Goal: Task Accomplishment & Management: Complete application form

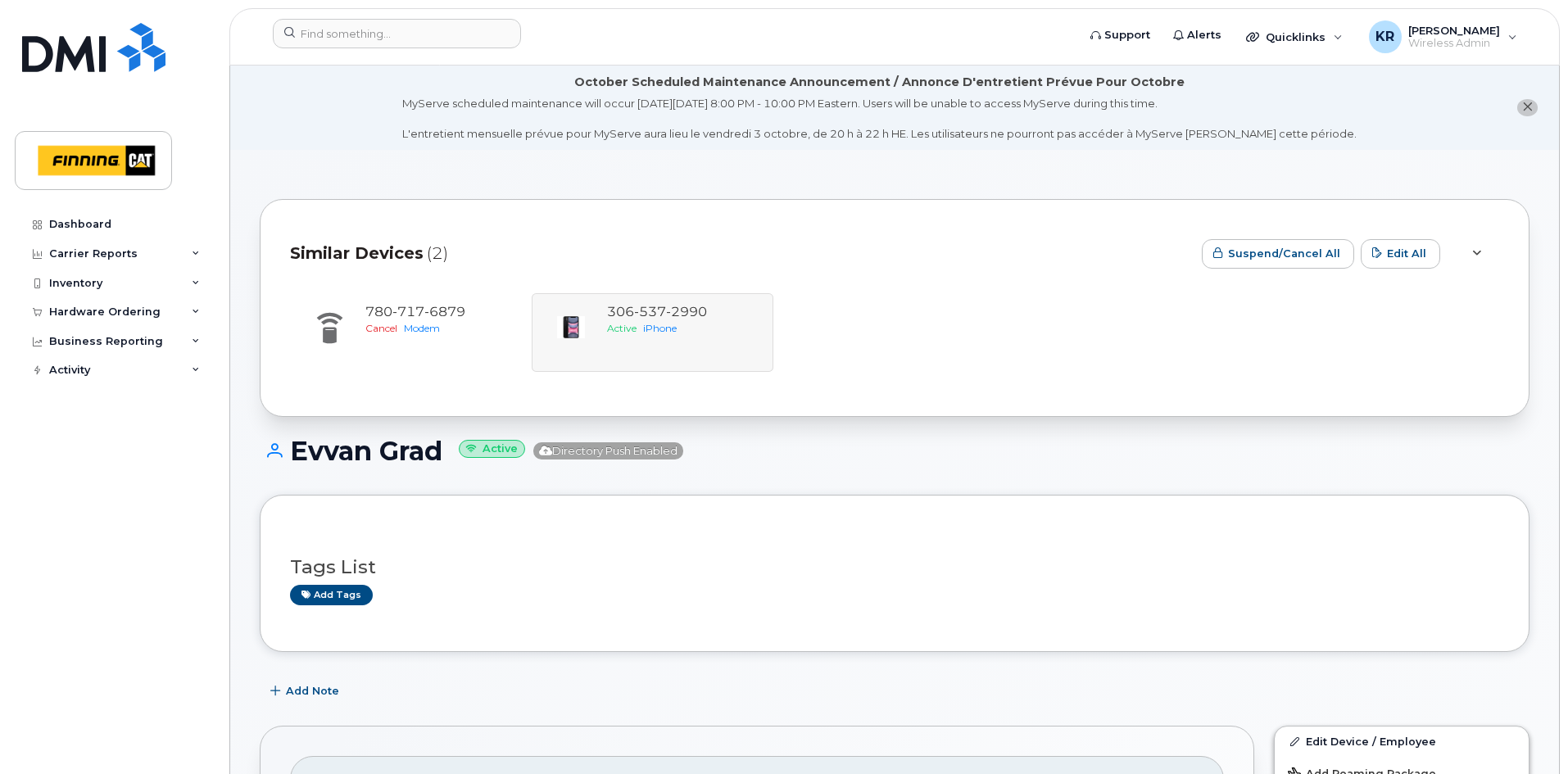
scroll to position [164, 0]
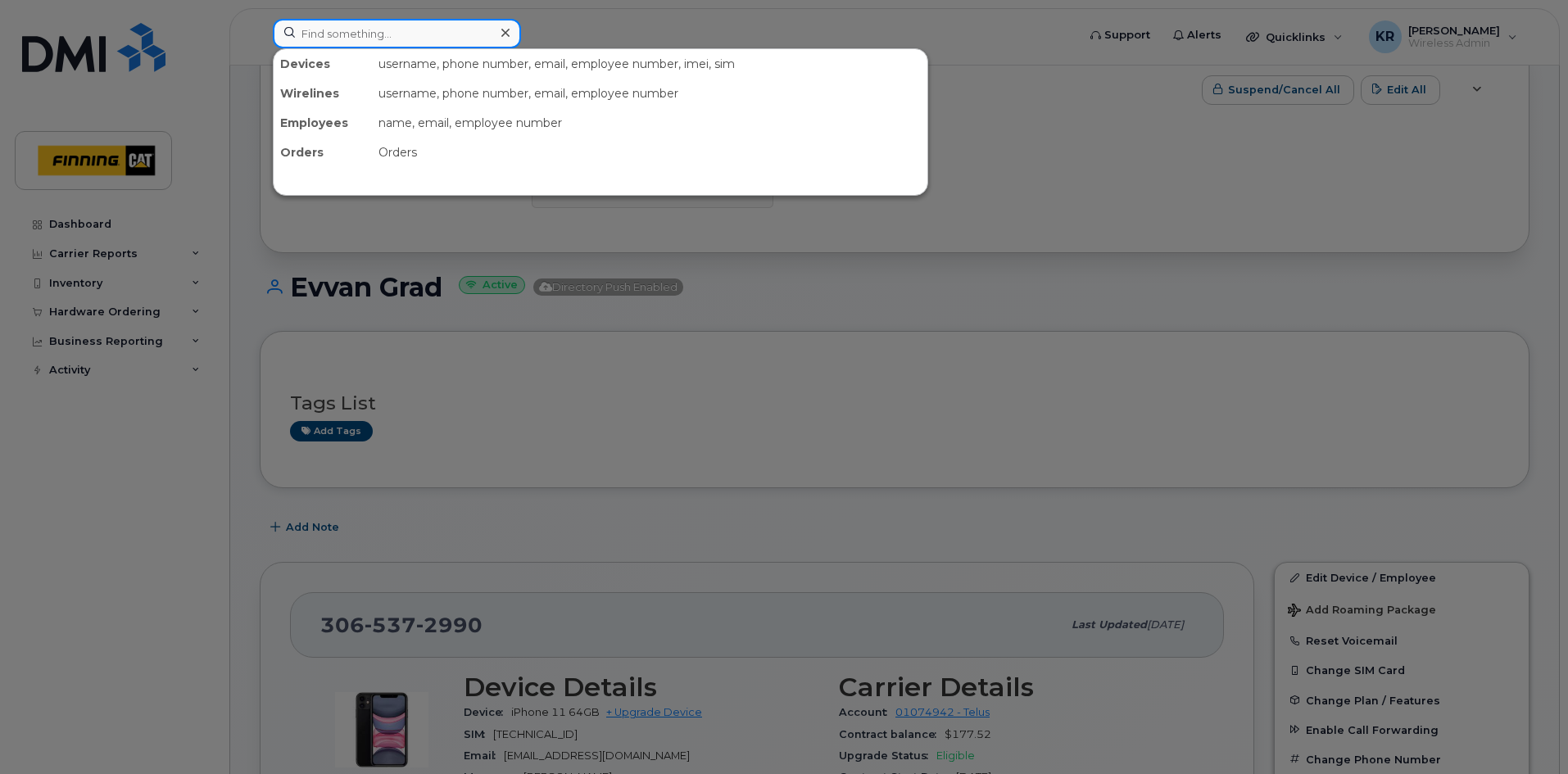
click at [322, 40] on input at bounding box center [397, 34] width 248 height 30
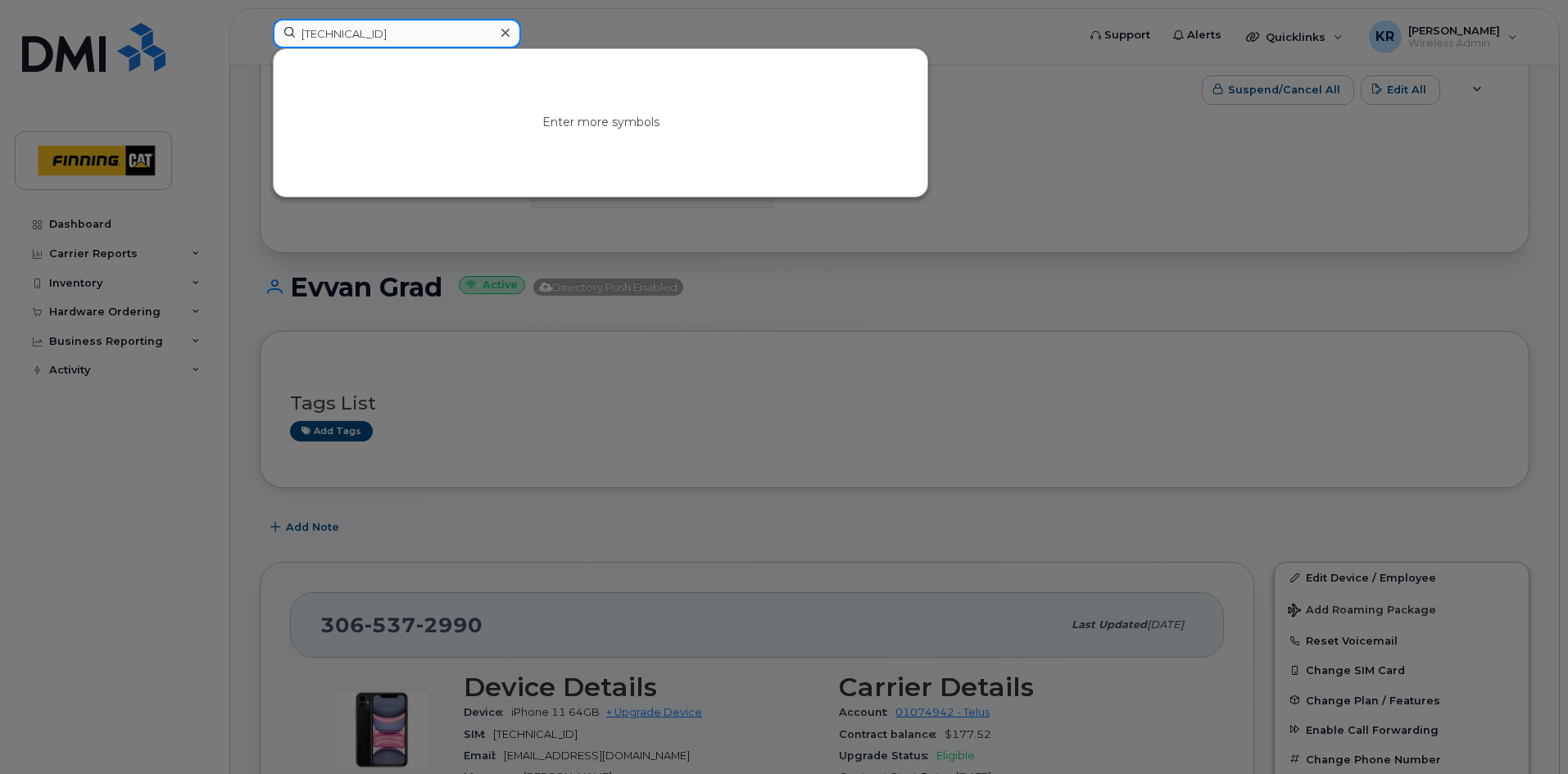
type input "8912230102193497470"
click at [507, 33] on icon at bounding box center [506, 32] width 8 height 13
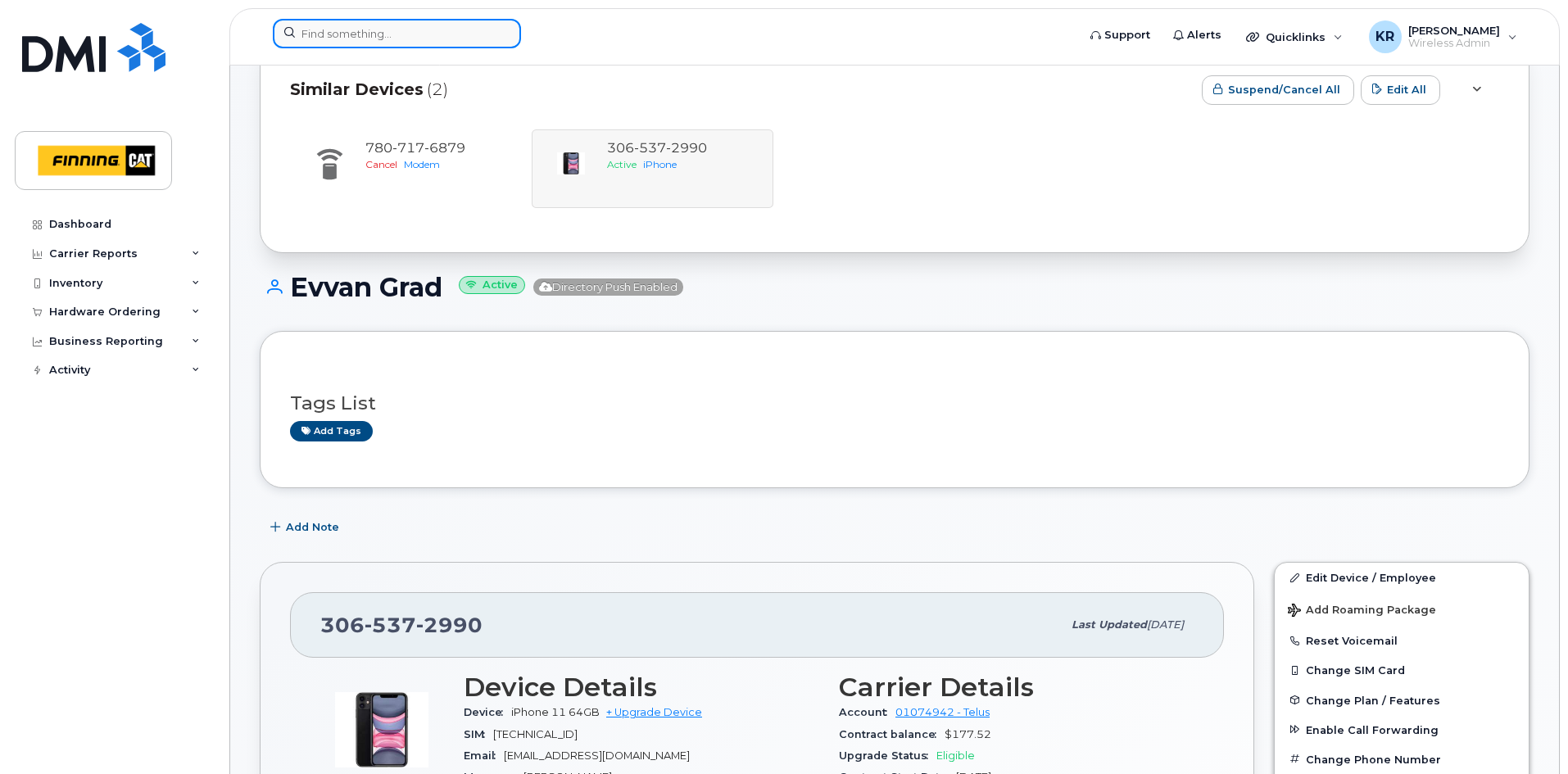
click at [342, 33] on input at bounding box center [397, 34] width 248 height 30
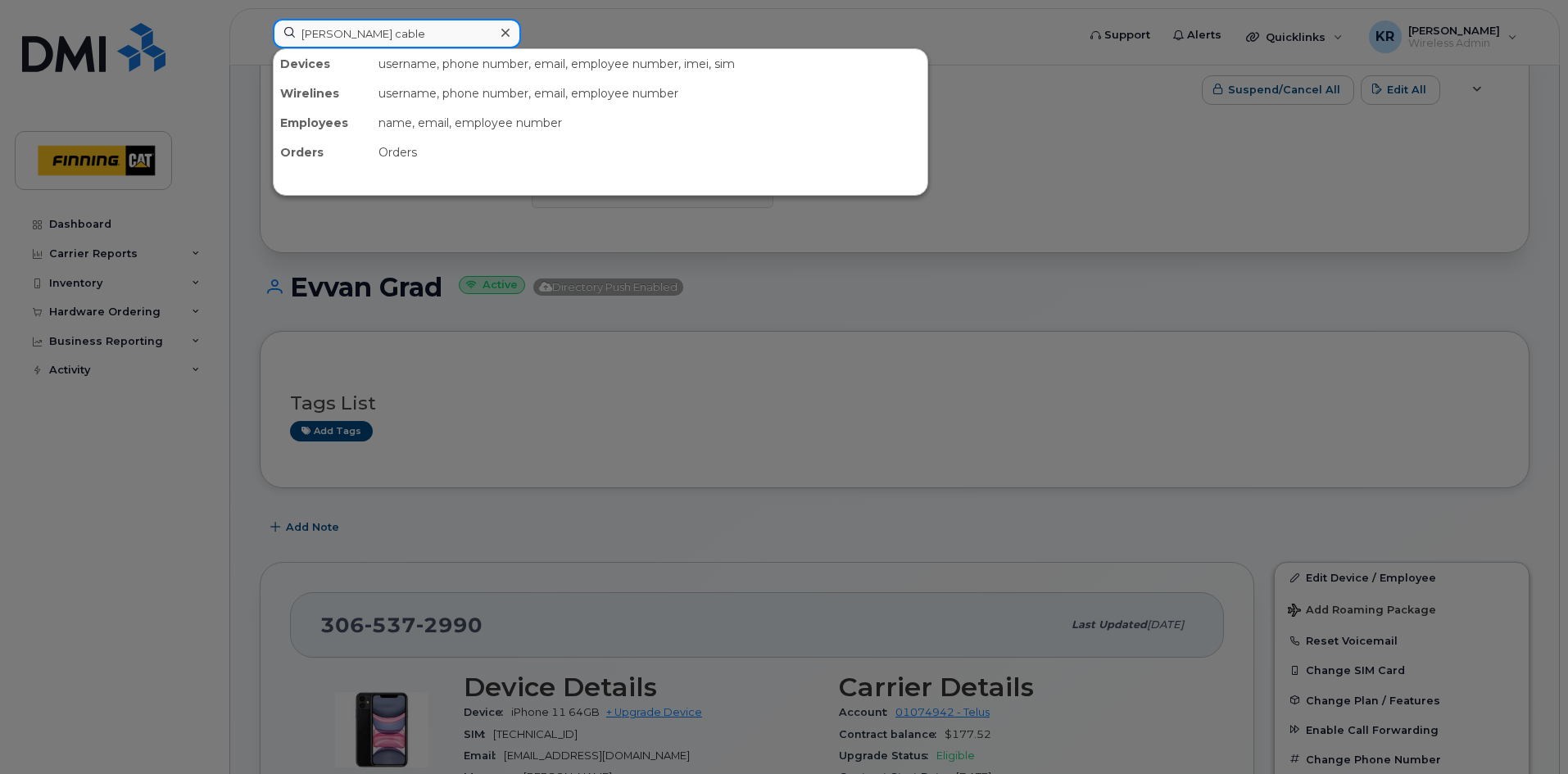
type input "bradley cable"
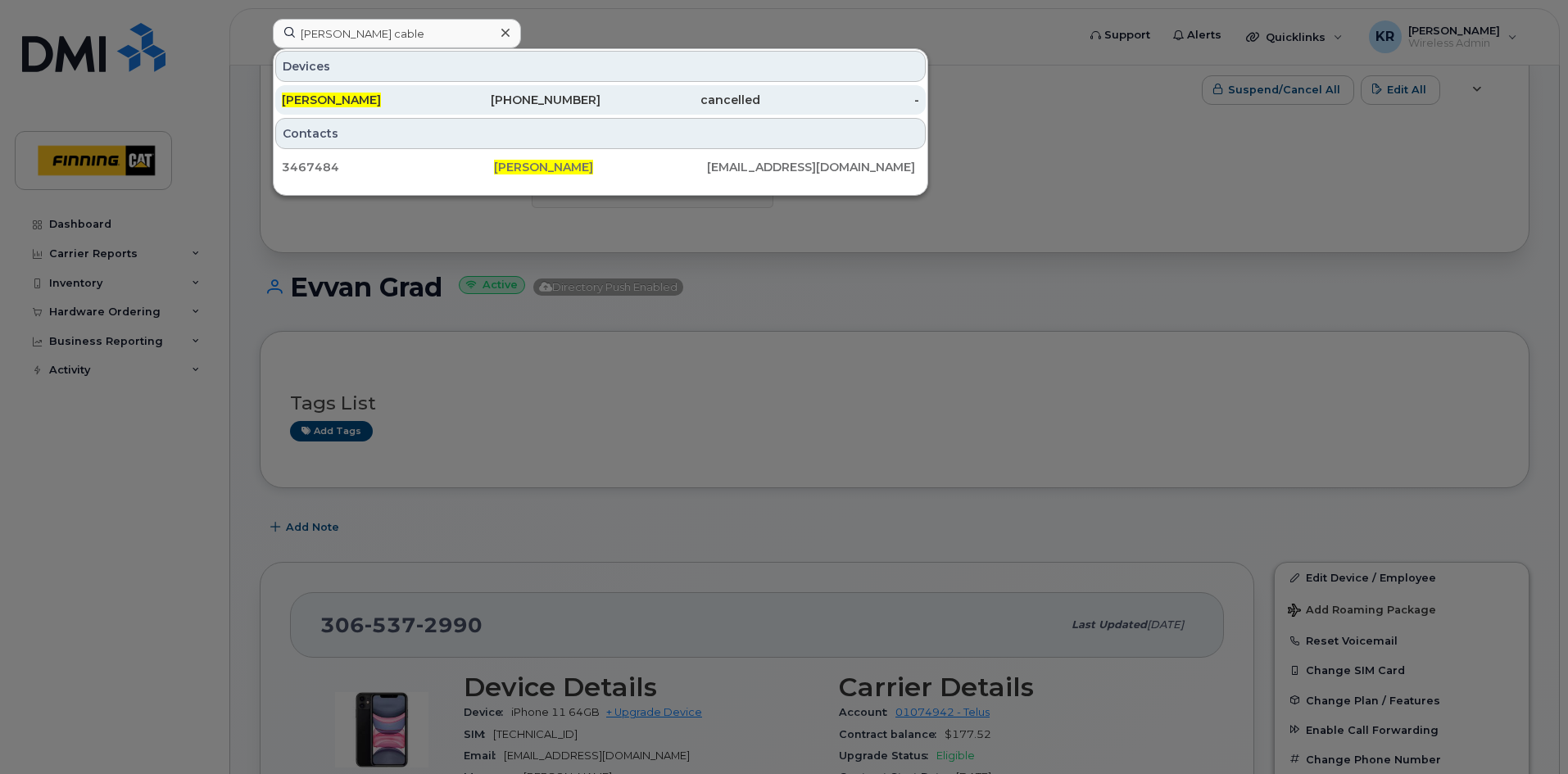
click at [553, 110] on div "587-783-9896" at bounding box center [522, 100] width 160 height 30
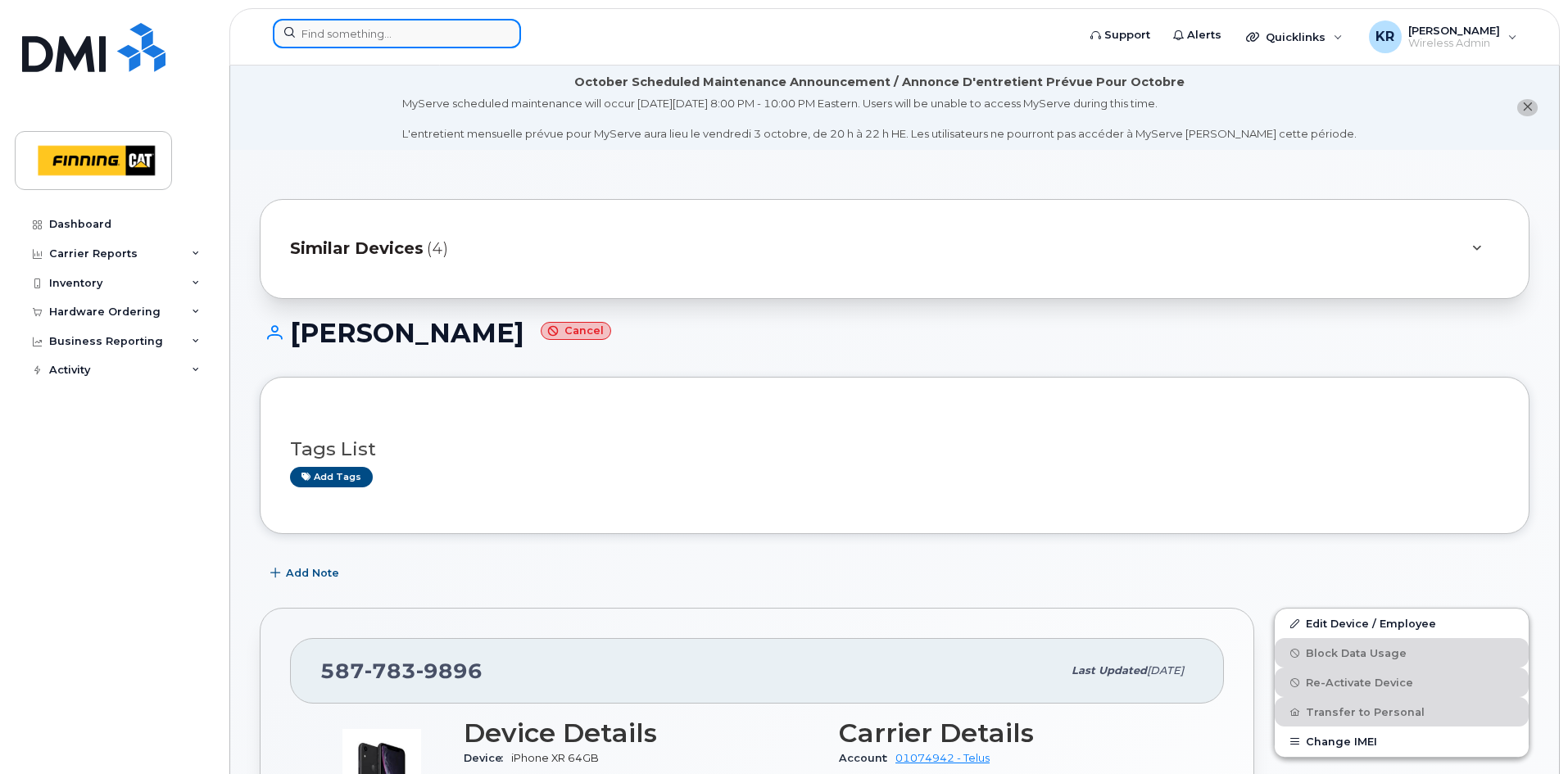
click at [377, 38] on input at bounding box center [397, 34] width 248 height 30
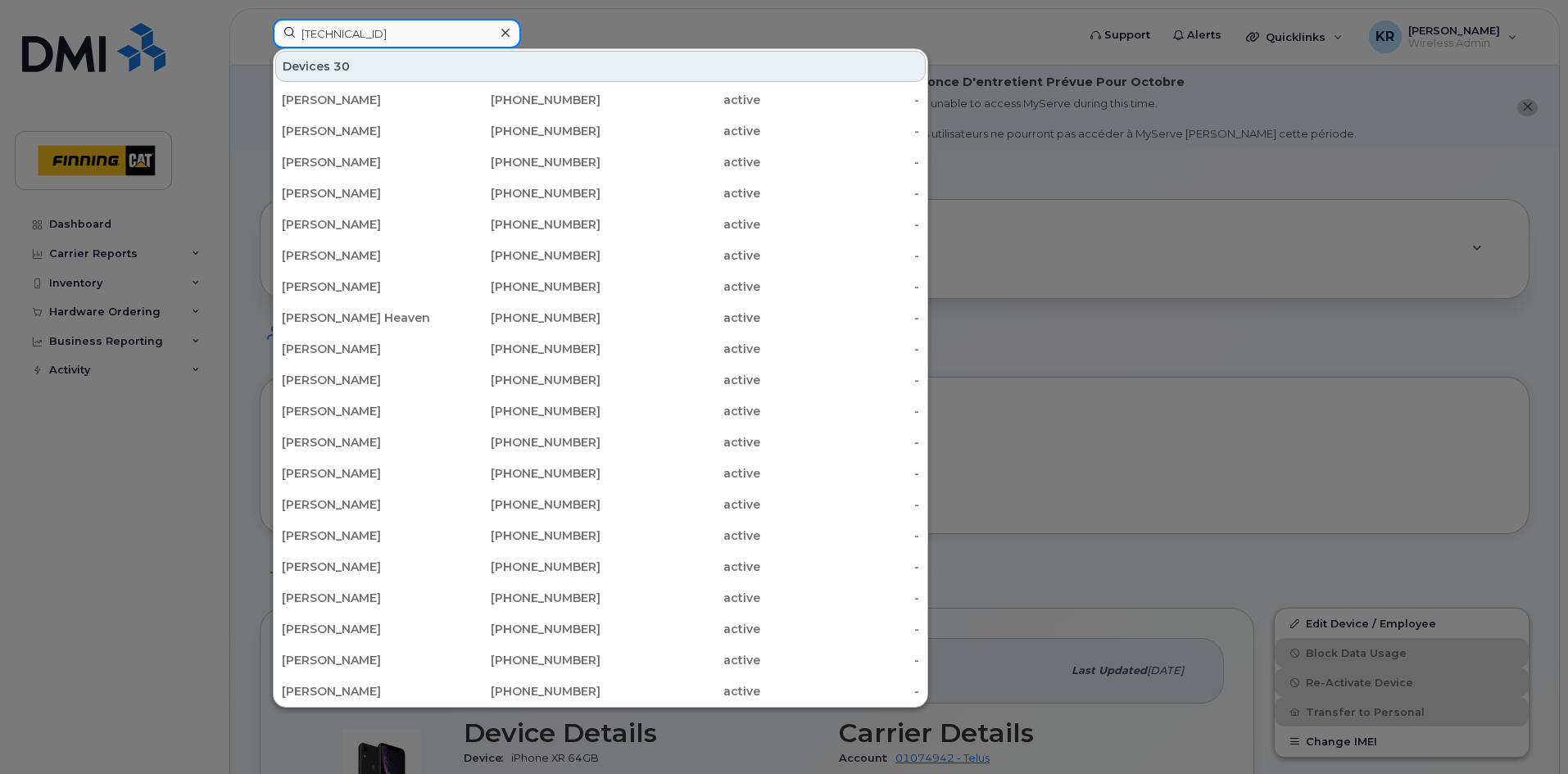
type input "8912230102357625387"
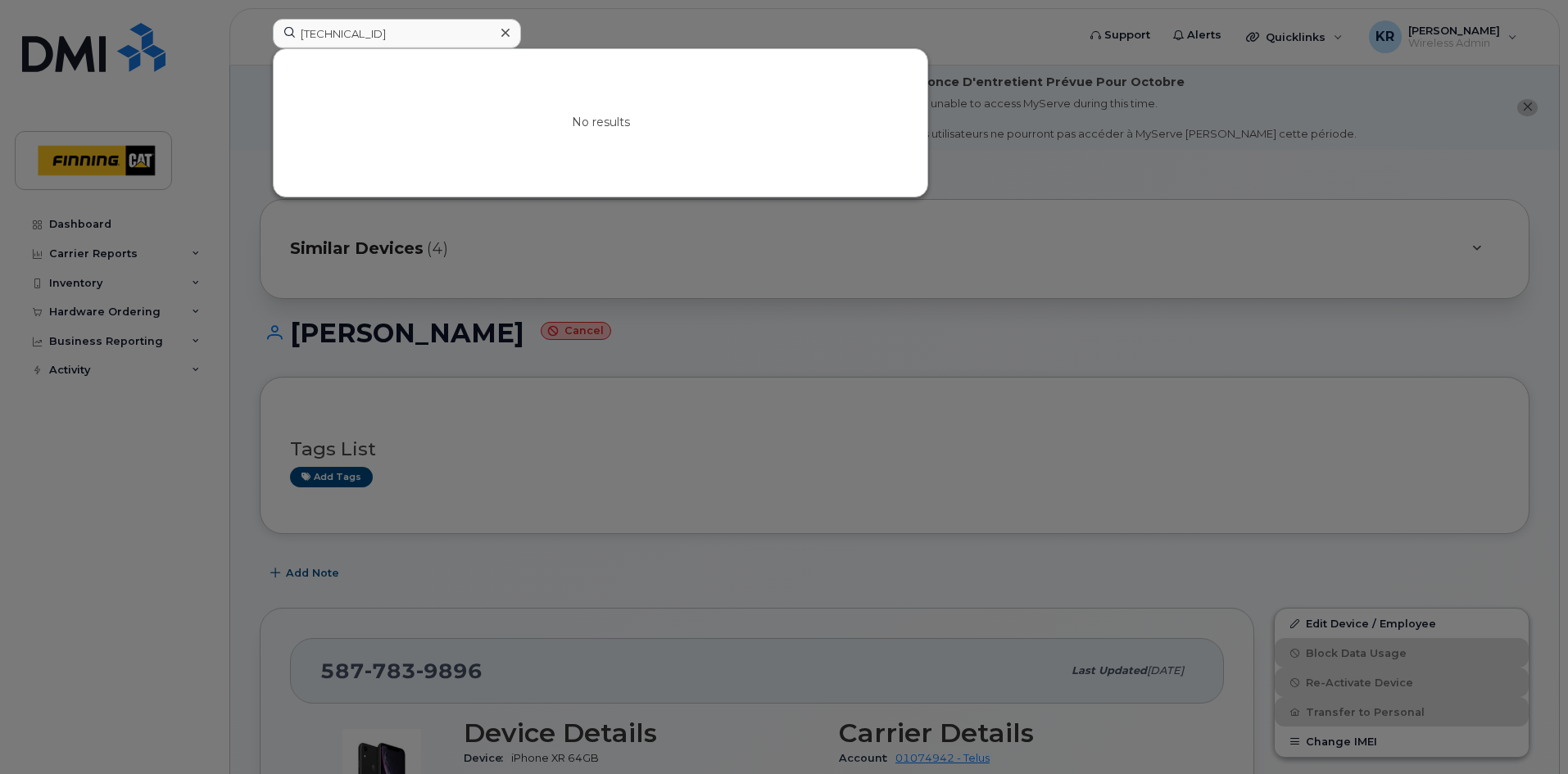
click at [622, 292] on div at bounding box center [784, 387] width 1568 height 774
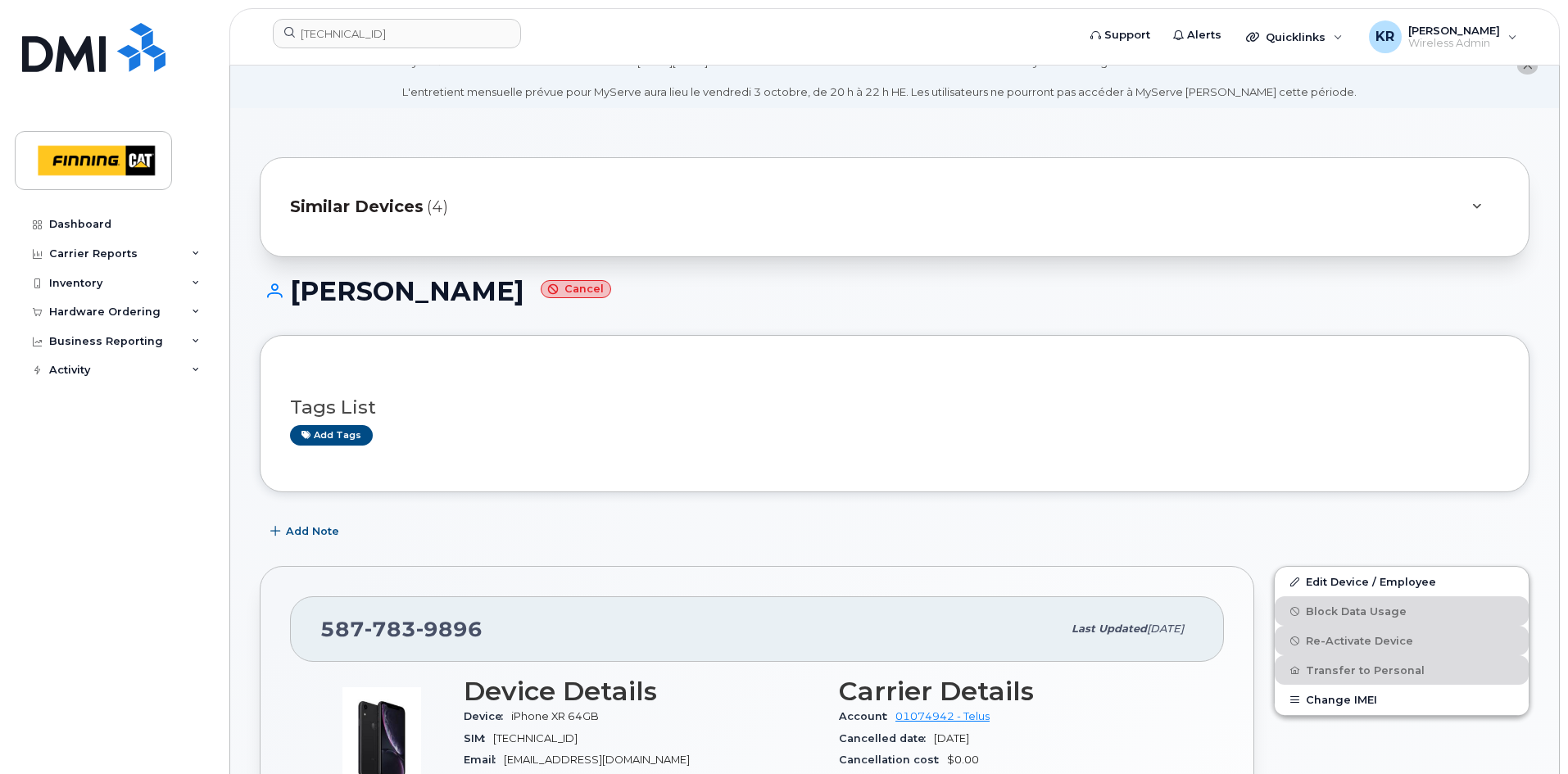
scroll to position [81, 0]
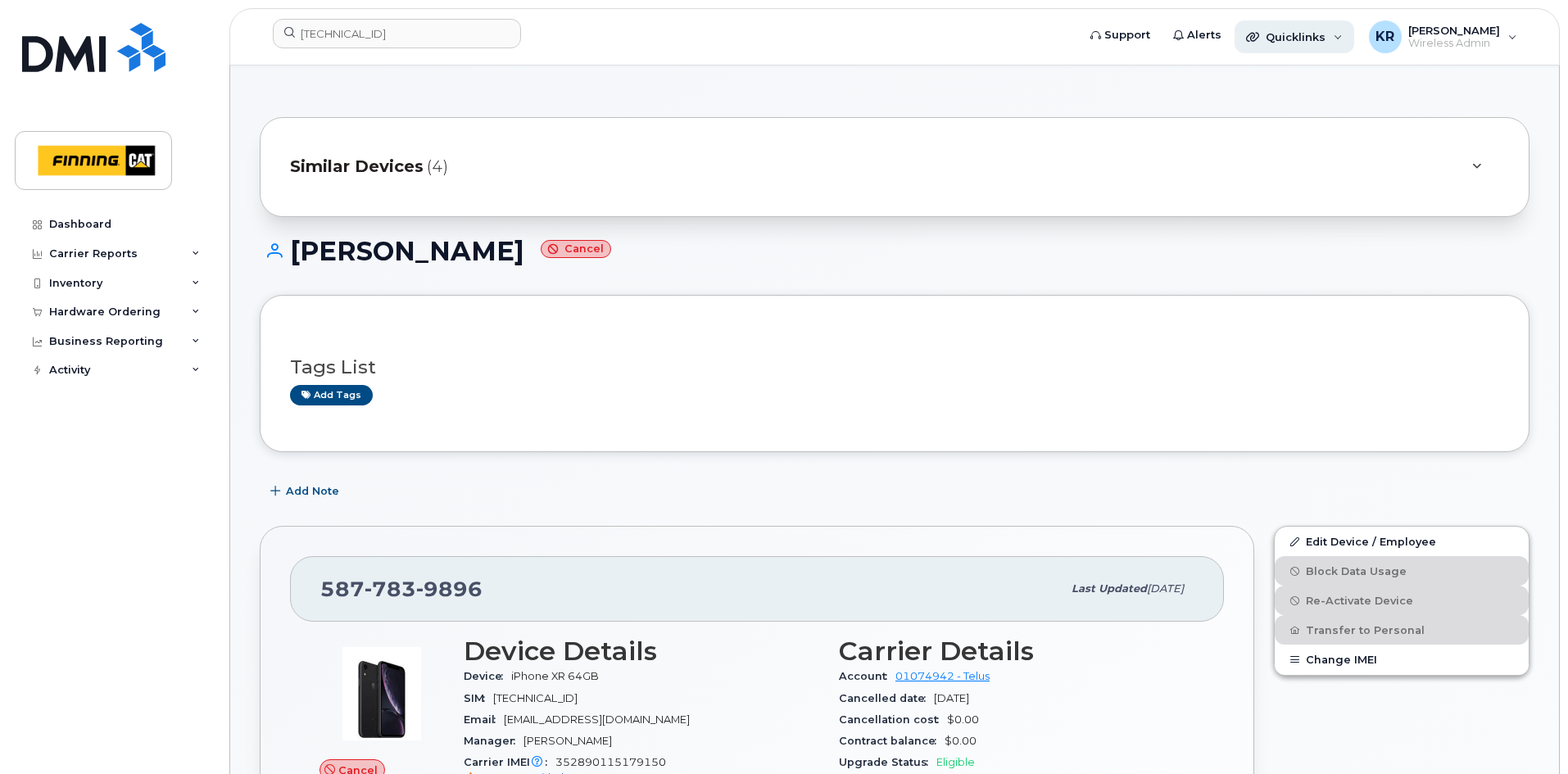
drag, startPoint x: 1321, startPoint y: 37, endPoint x: 1329, endPoint y: 45, distance: 11.3
click at [1321, 38] on span "Quicklinks" at bounding box center [1296, 37] width 60 height 13
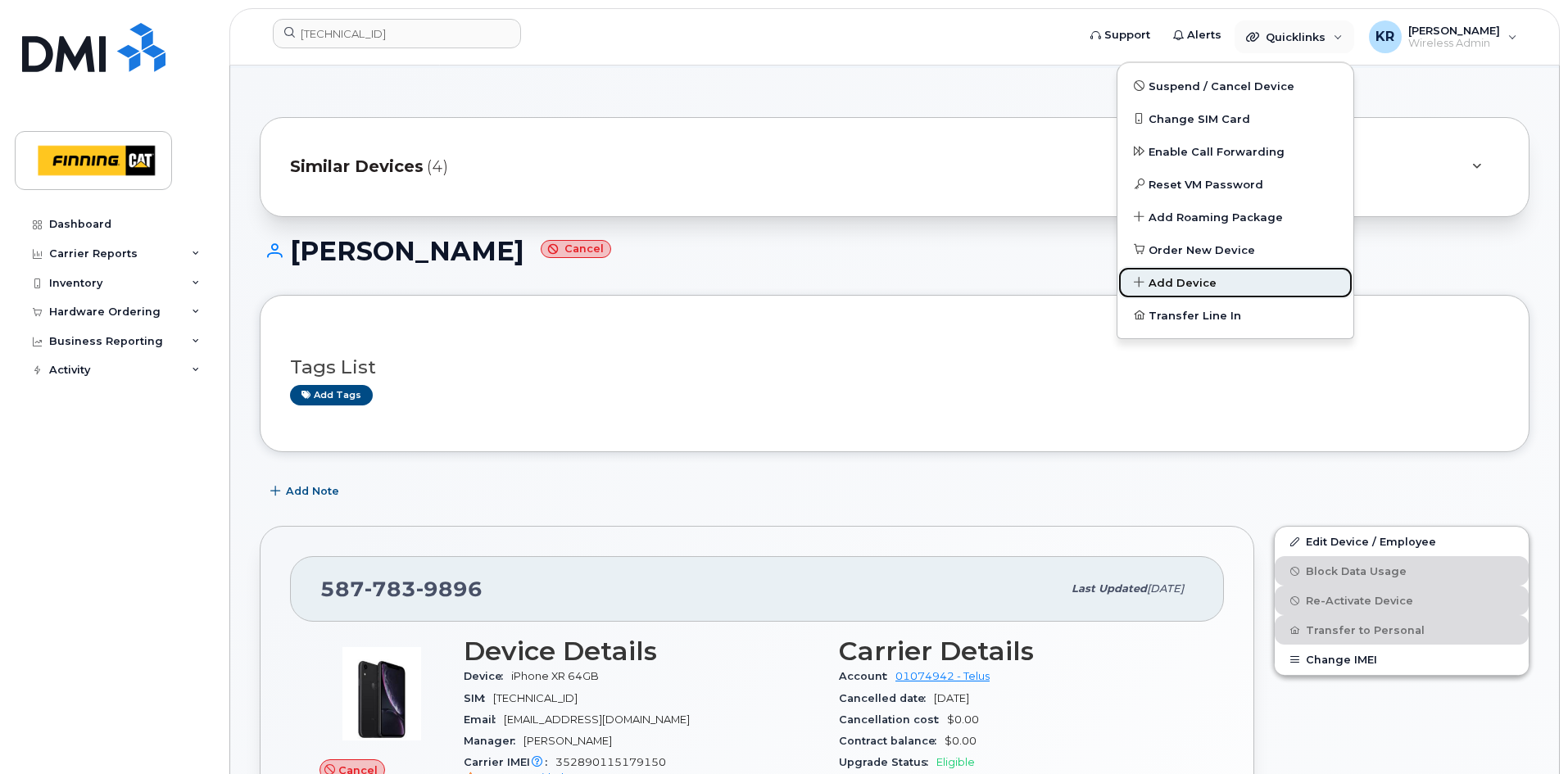
click at [1198, 280] on span "Add Device" at bounding box center [1182, 283] width 68 height 16
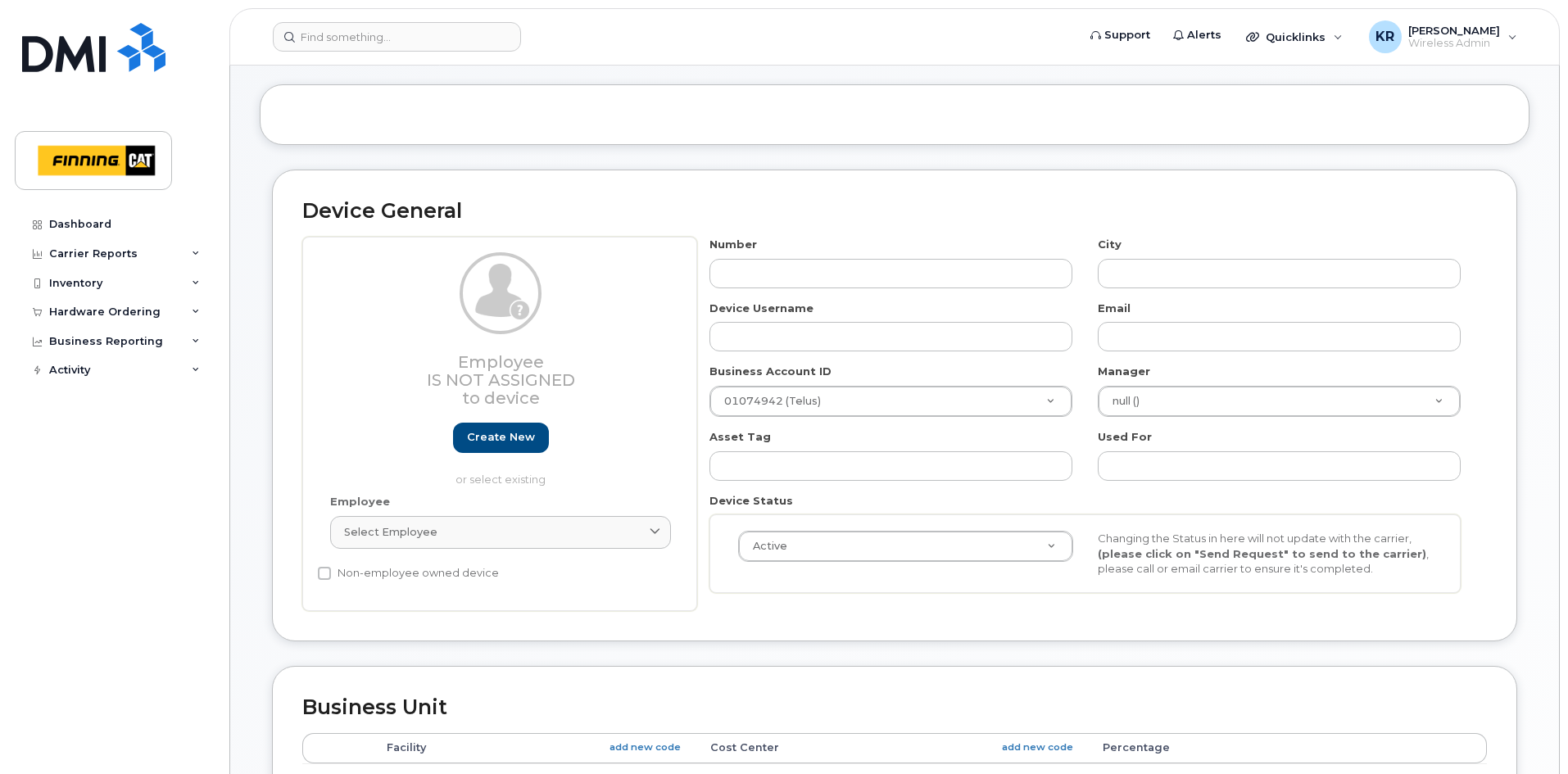
scroll to position [164, 0]
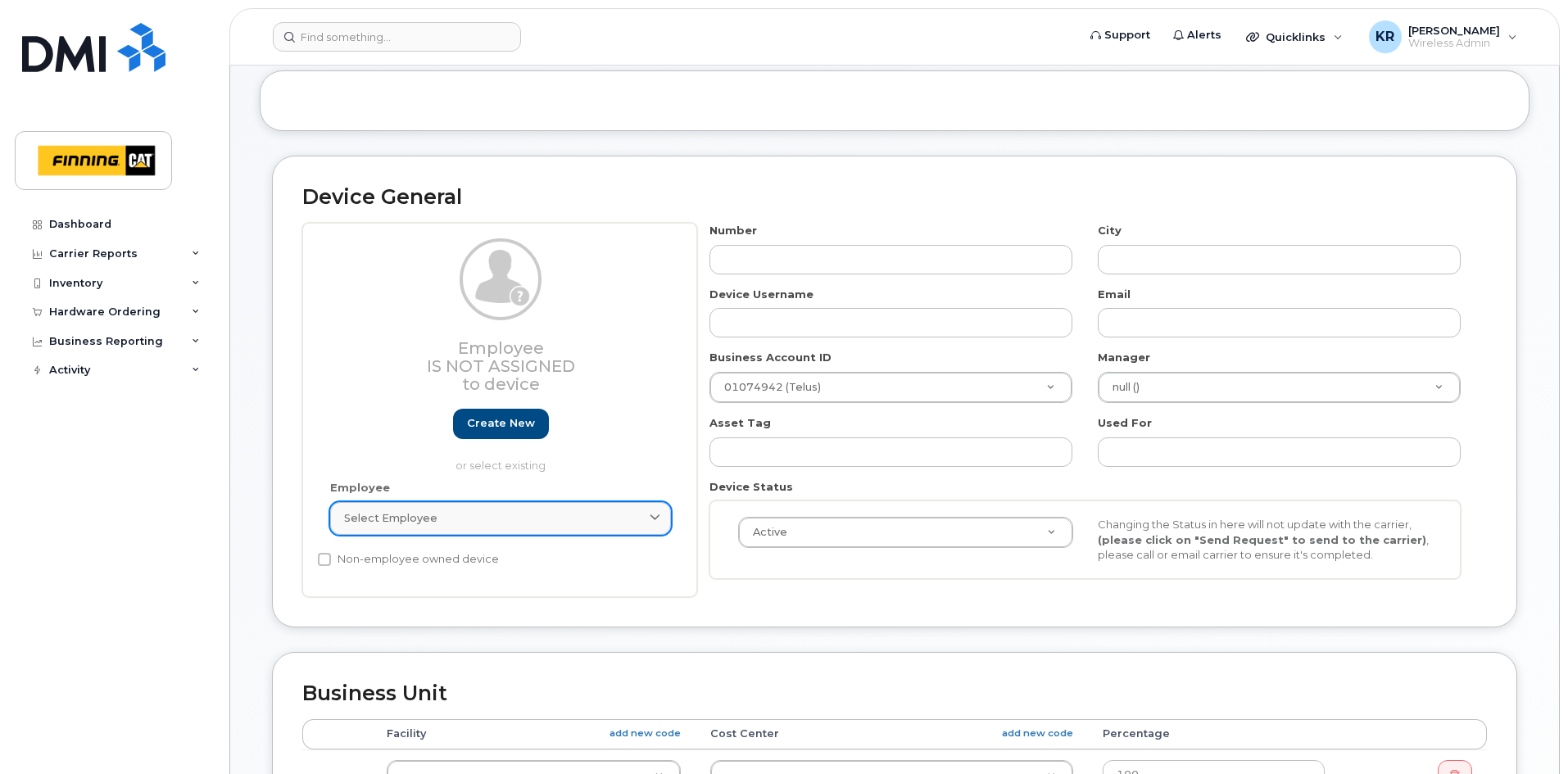
click at [470, 509] on link "Select employee" at bounding box center [500, 519] width 341 height 33
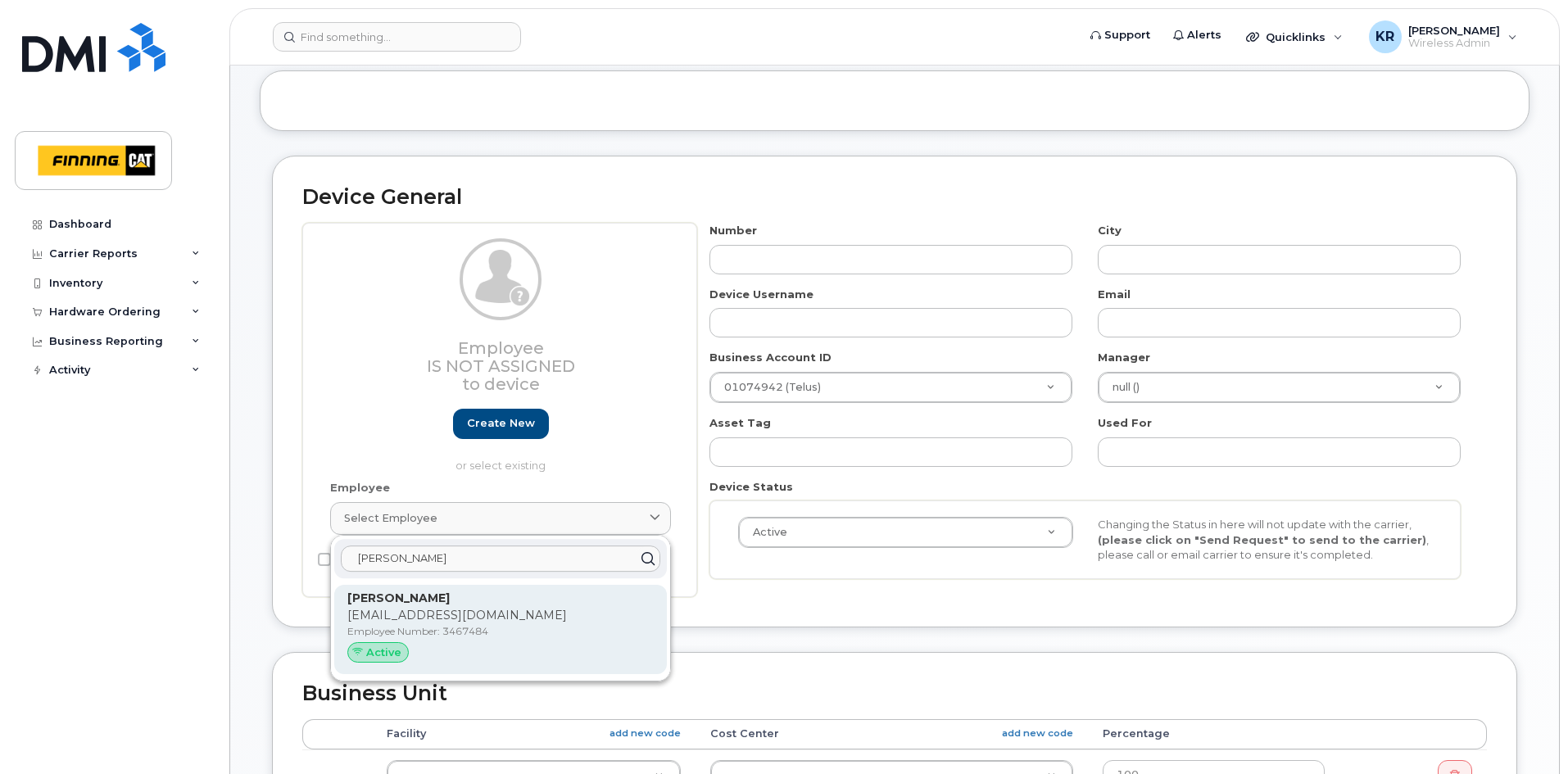
type input "bradley cab"
click at [429, 620] on p "[EMAIL_ADDRESS][DOMAIN_NAME]" at bounding box center [501, 615] width 306 height 17
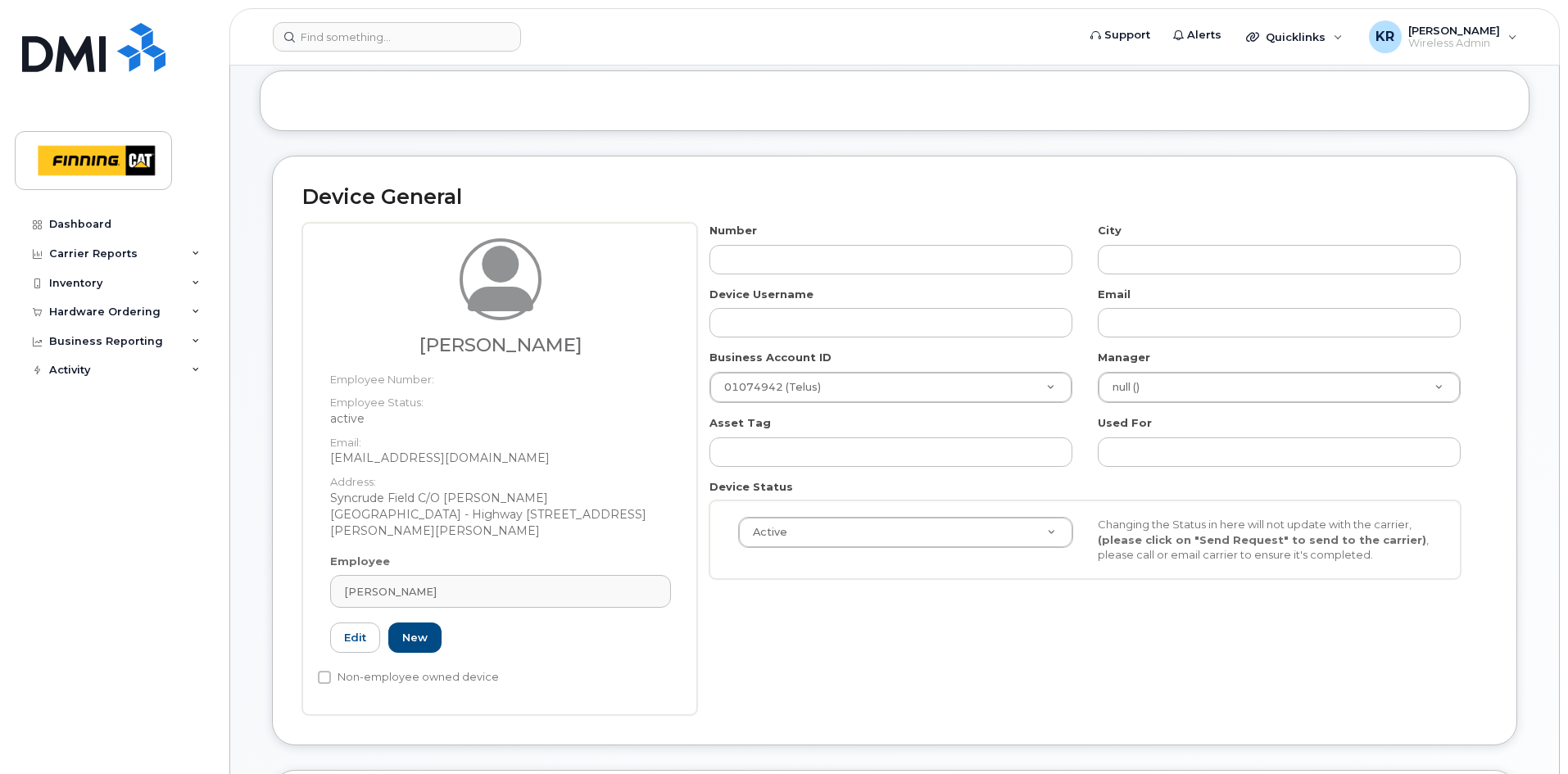
type input "[PERSON_NAME]"
type input "[EMAIL_ADDRESS][DOMAIN_NAME]"
type input "34200"
type input "34293"
type input "3467484"
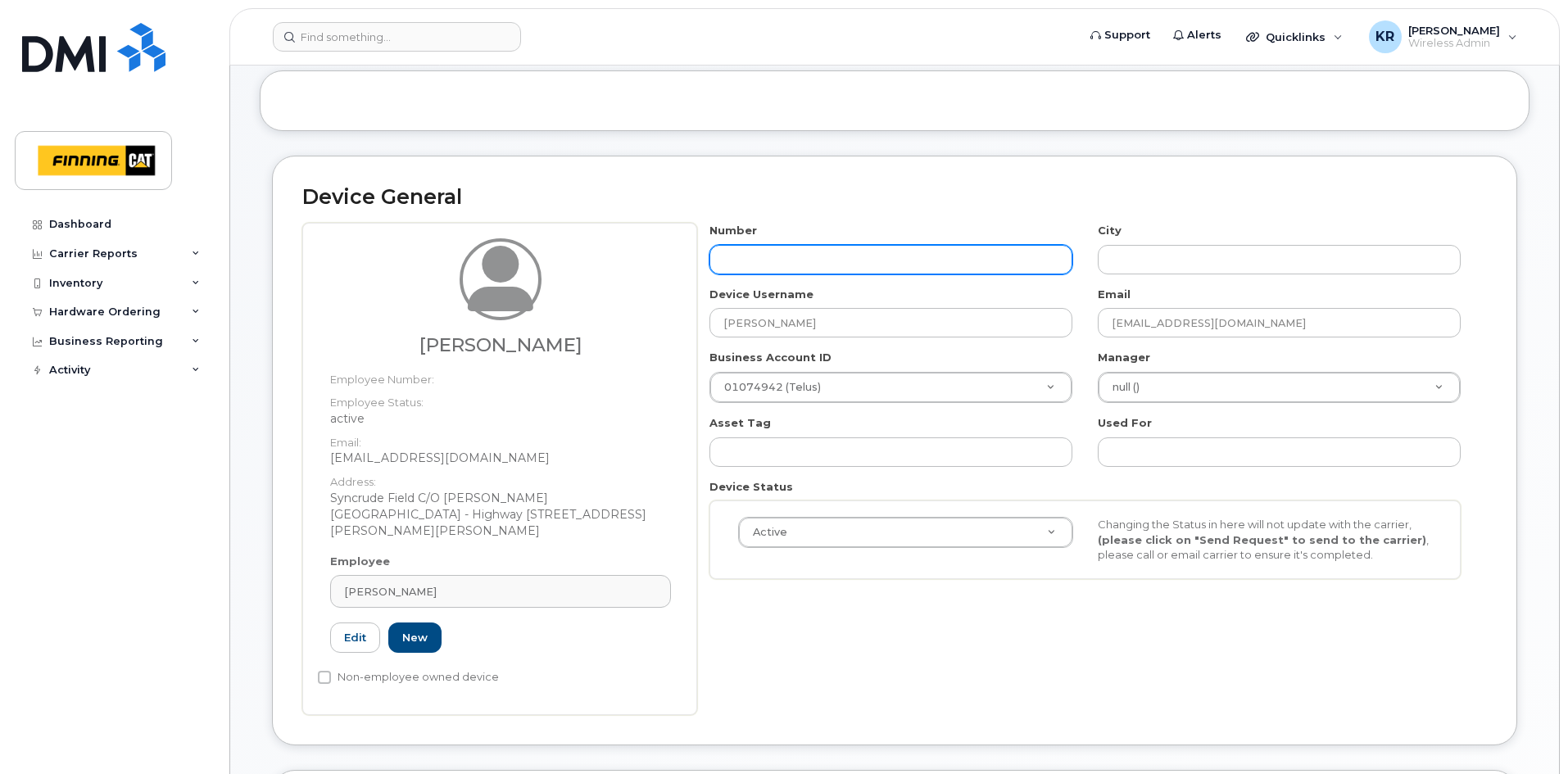
click at [758, 261] on input "text" at bounding box center [890, 260] width 363 height 30
type input "587-"
type input "?"
type input "587-594-0536"
type input "Edmonton"
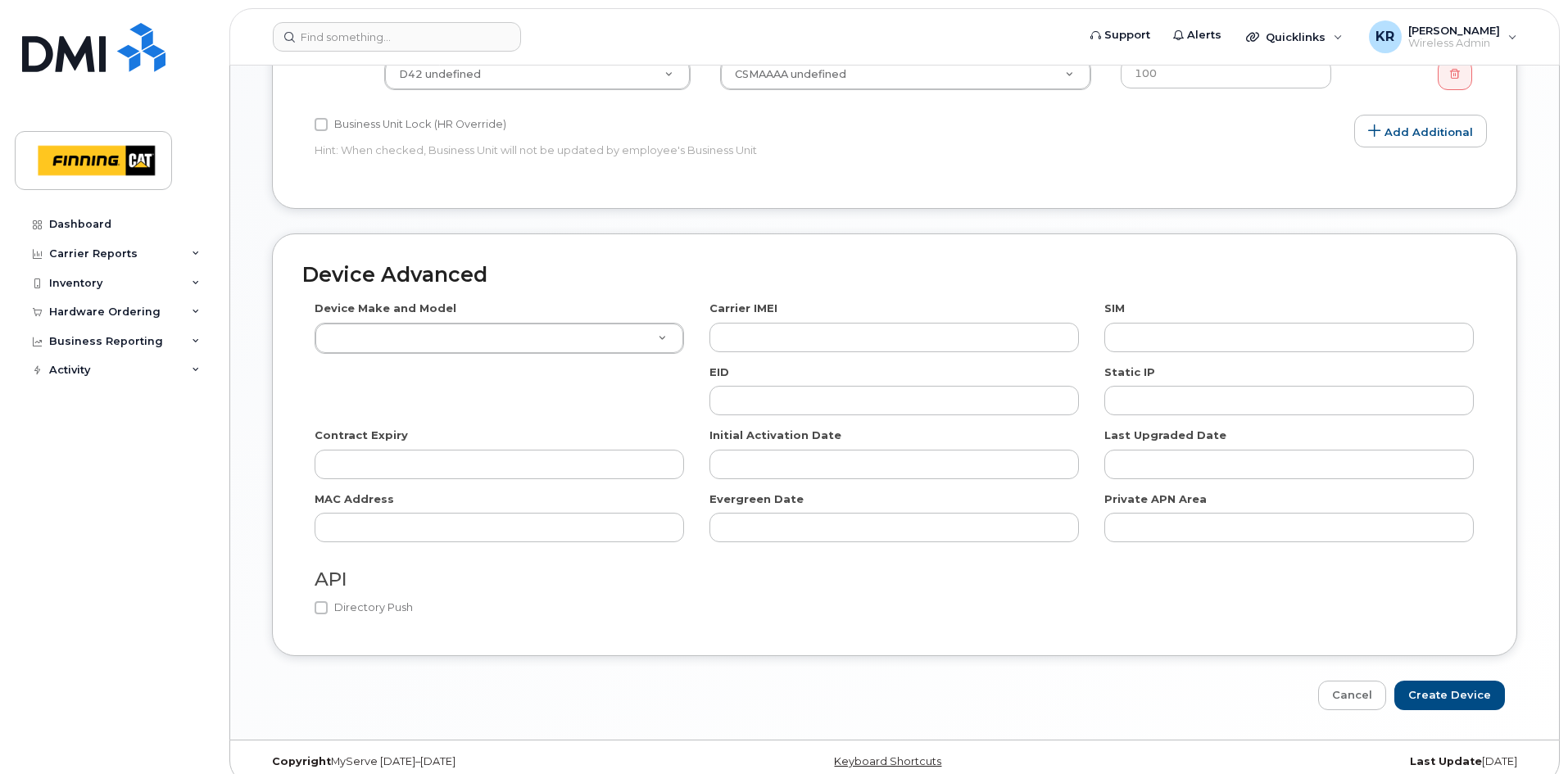
scroll to position [985, 0]
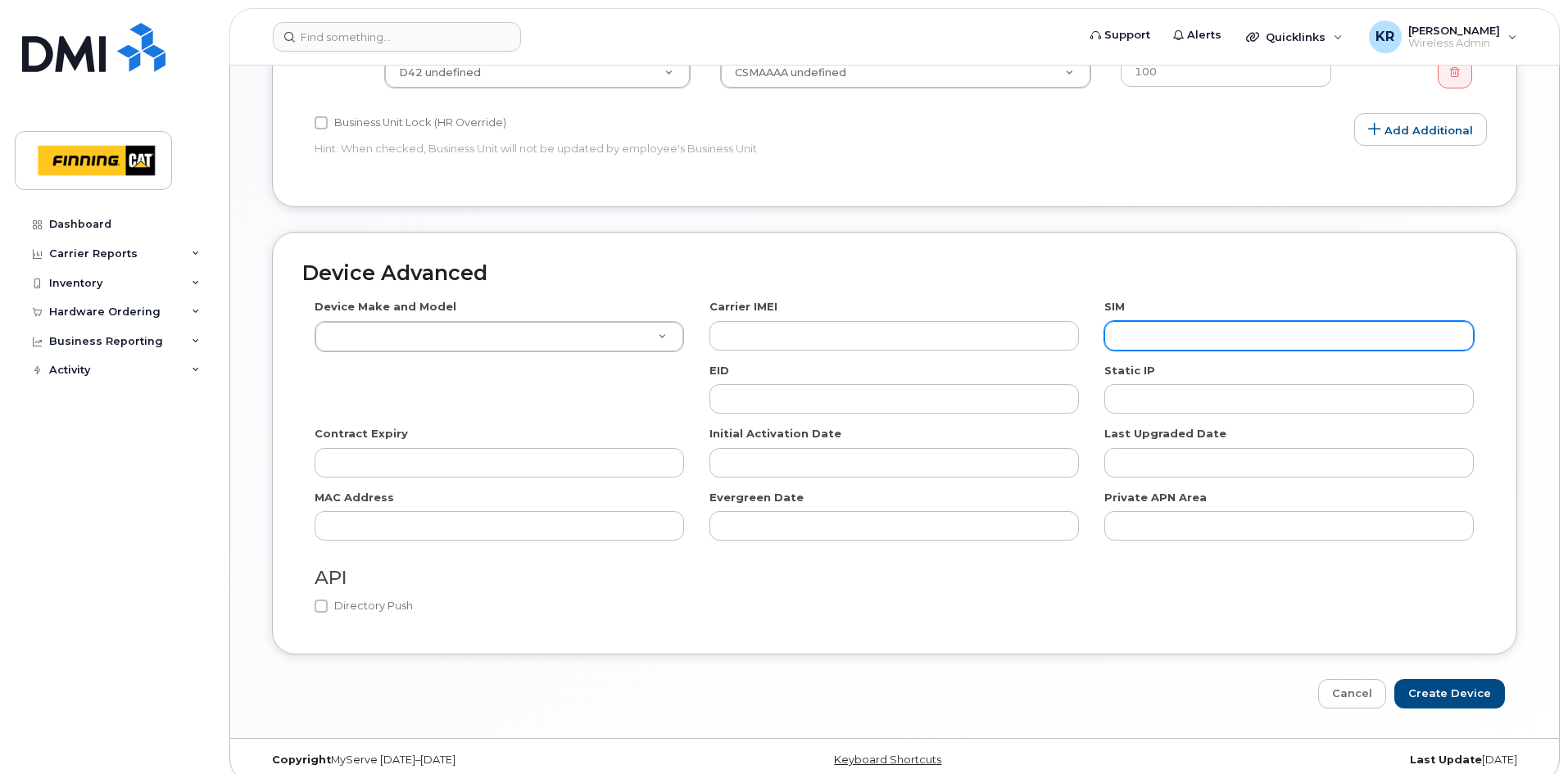
click at [1207, 321] on input "text" at bounding box center [1290, 336] width 370 height 30
paste input "8912230102357625387"
type input "8912230102357625387"
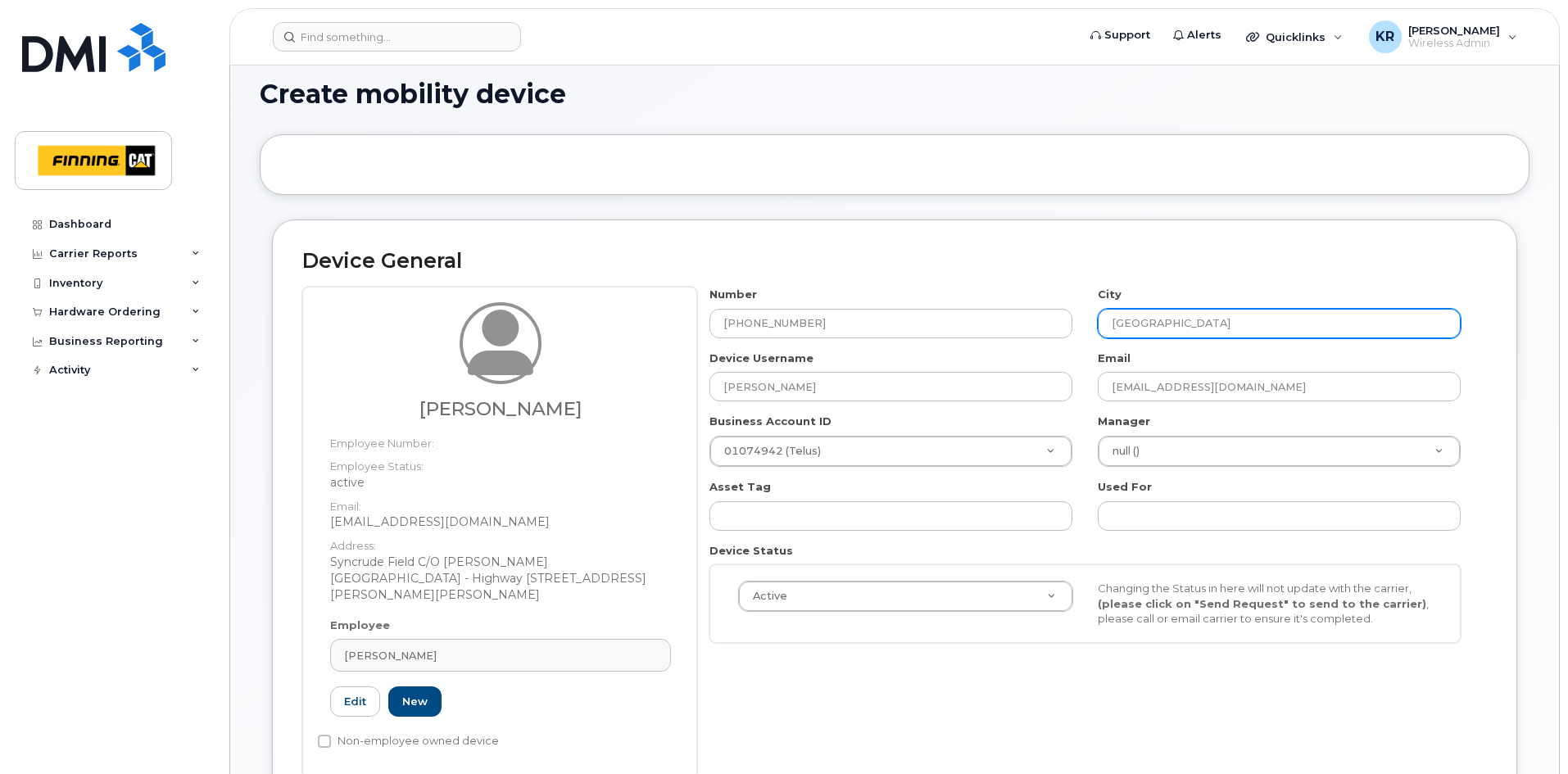
scroll to position [2, 0]
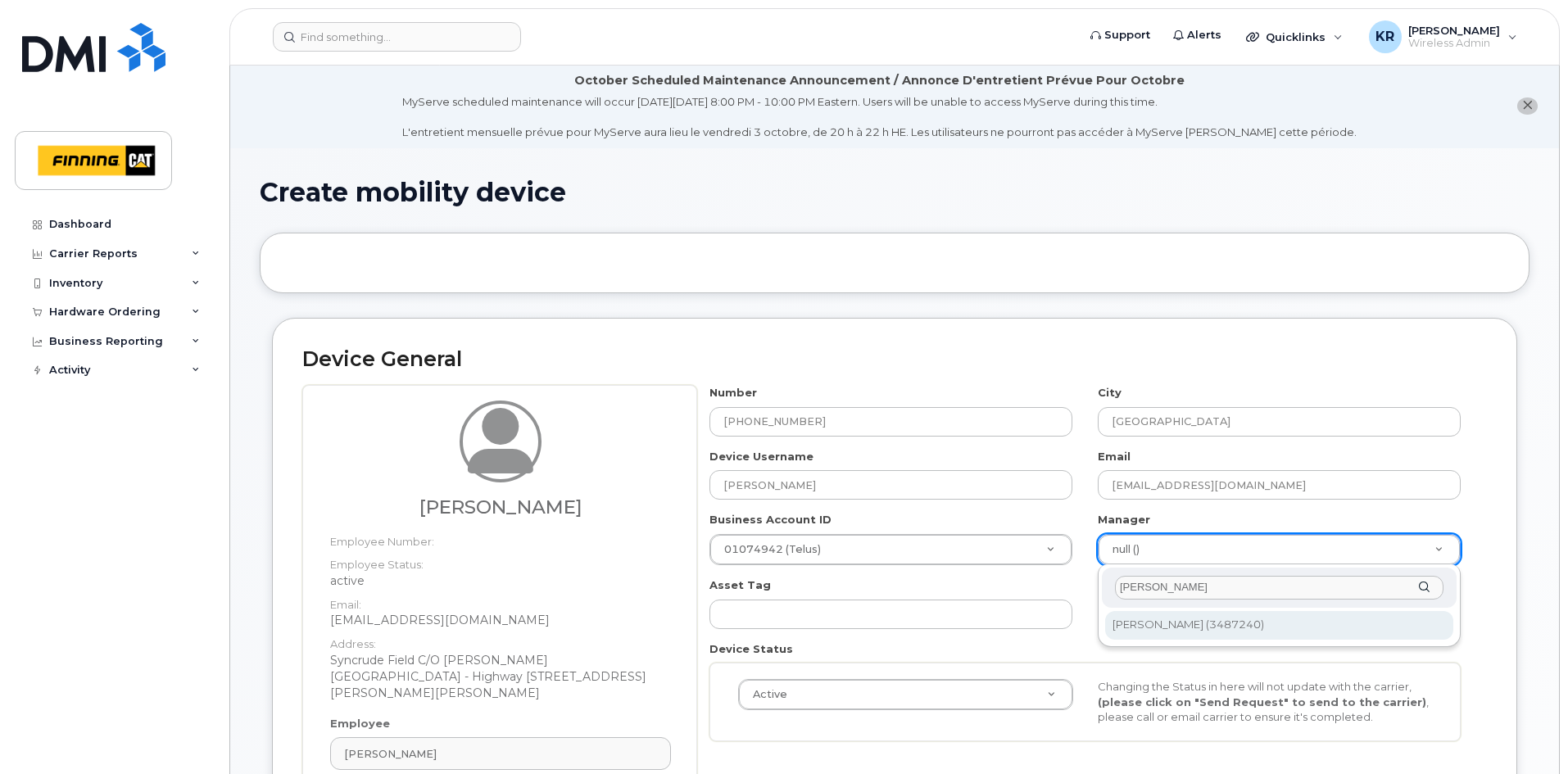
type input "daniel se"
type input "290932"
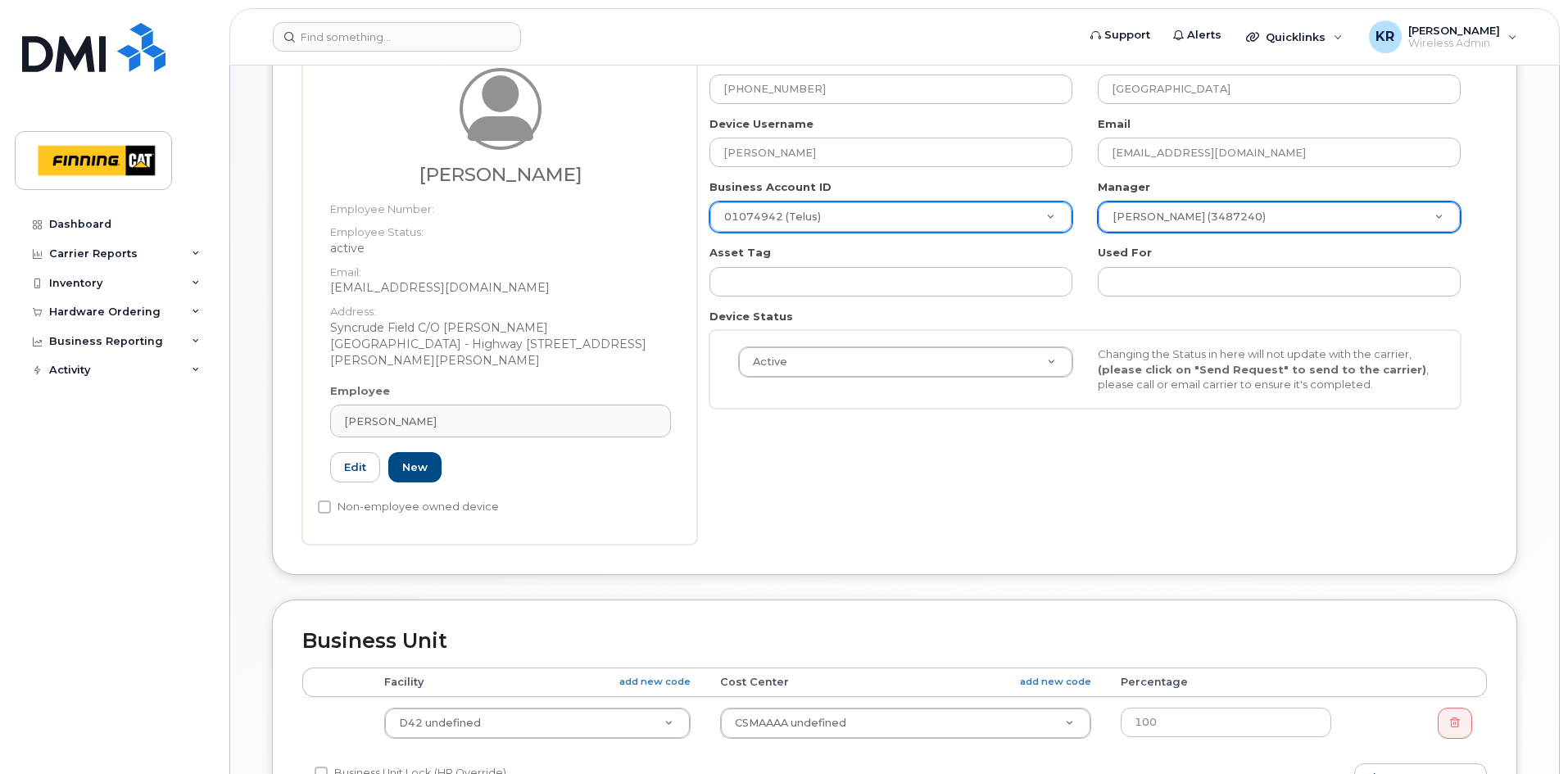
scroll to position [493, 0]
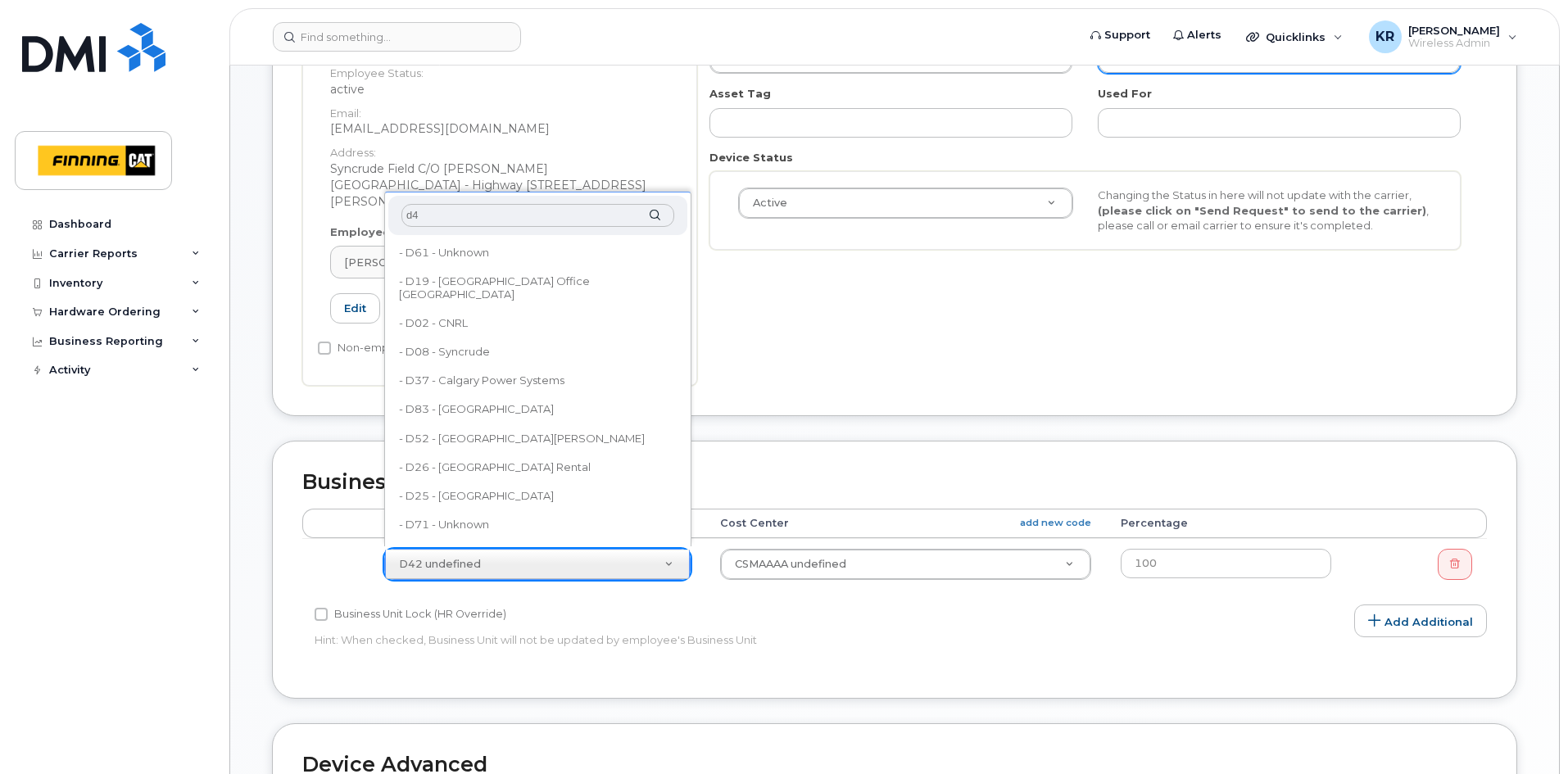
type input "d42"
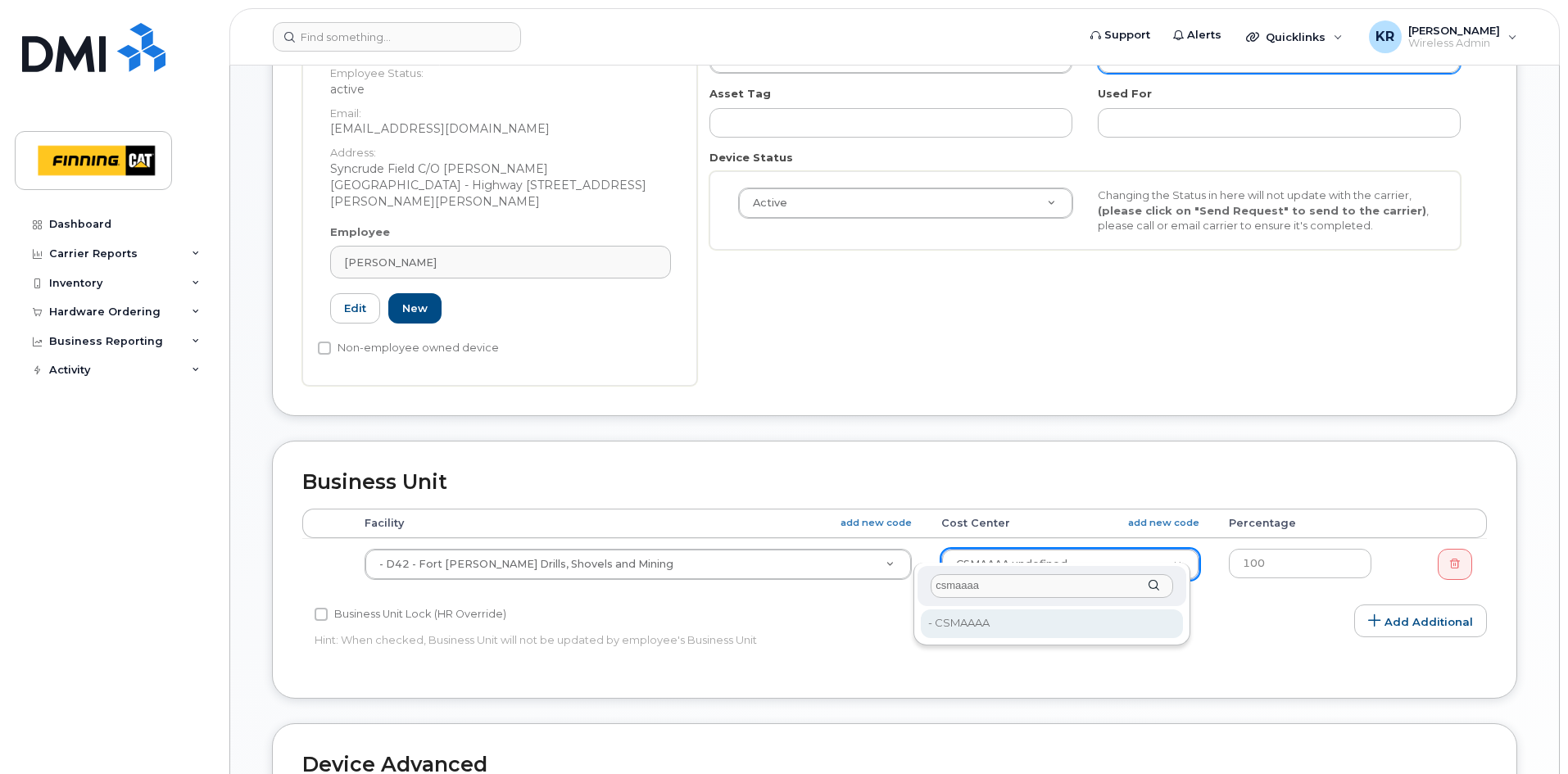
type input "csmaaaa"
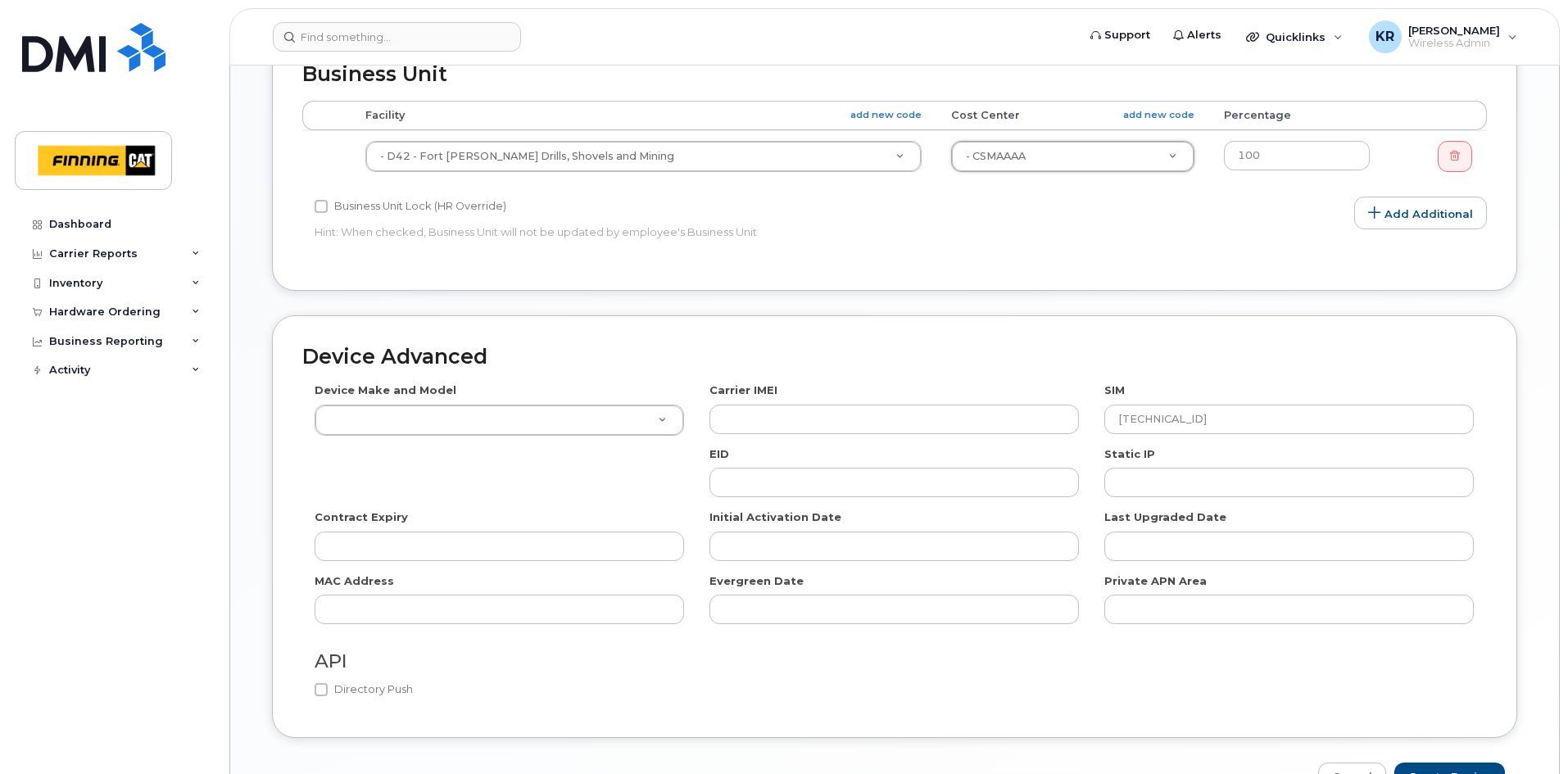
scroll to position [903, 0]
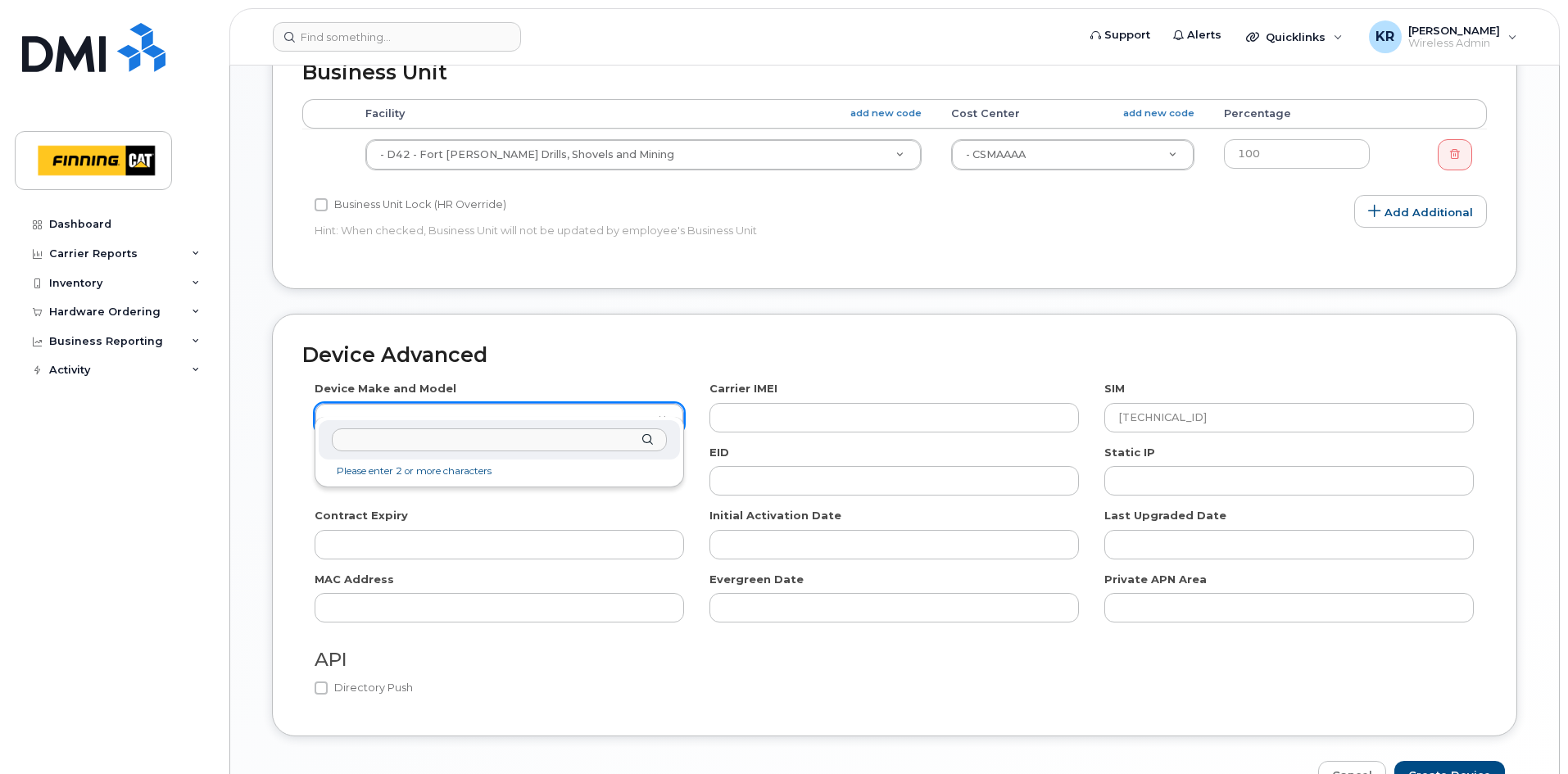
click at [504, 446] on input "text" at bounding box center [499, 440] width 335 height 24
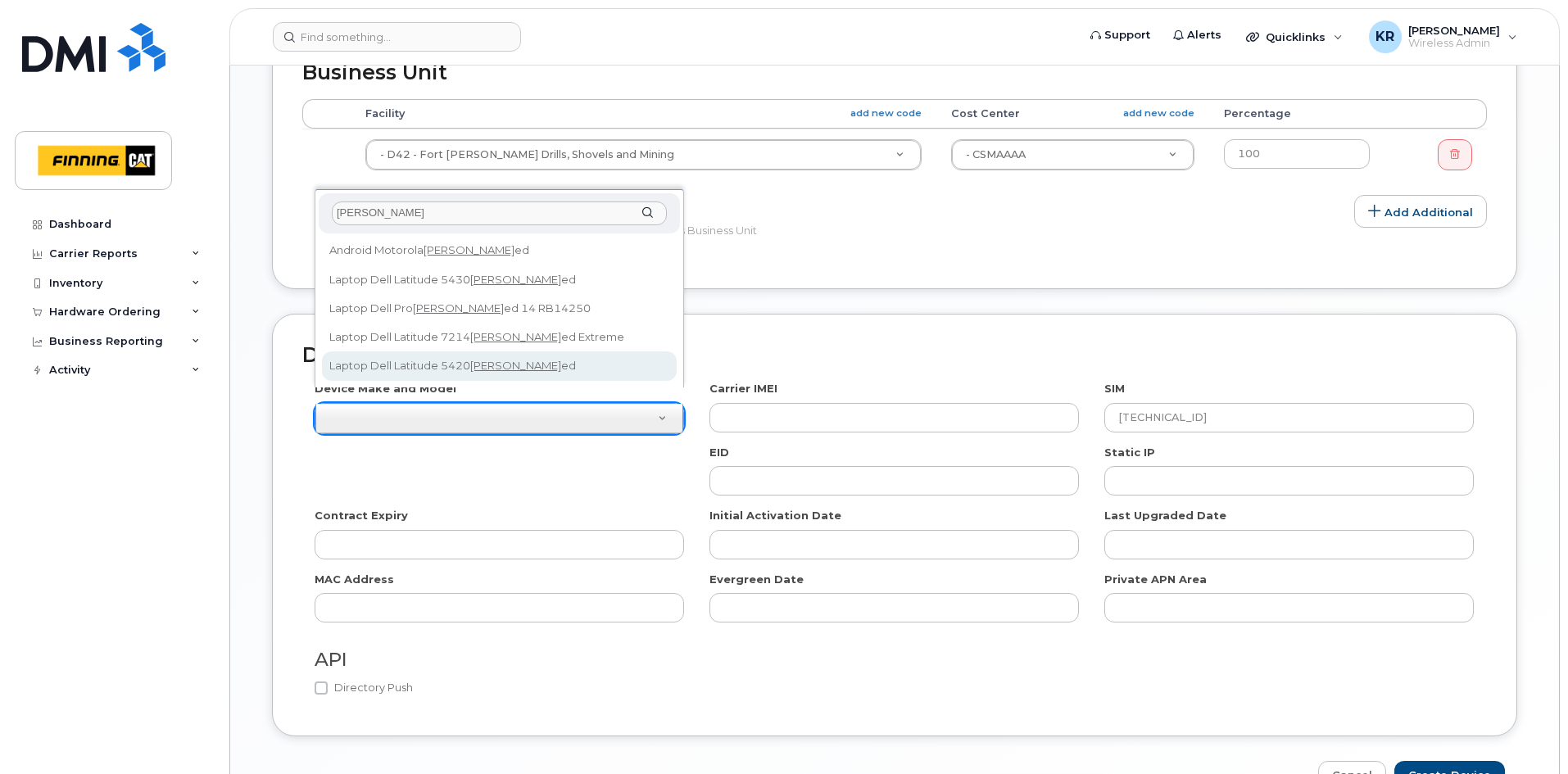
type input "rugg"
select select "2685"
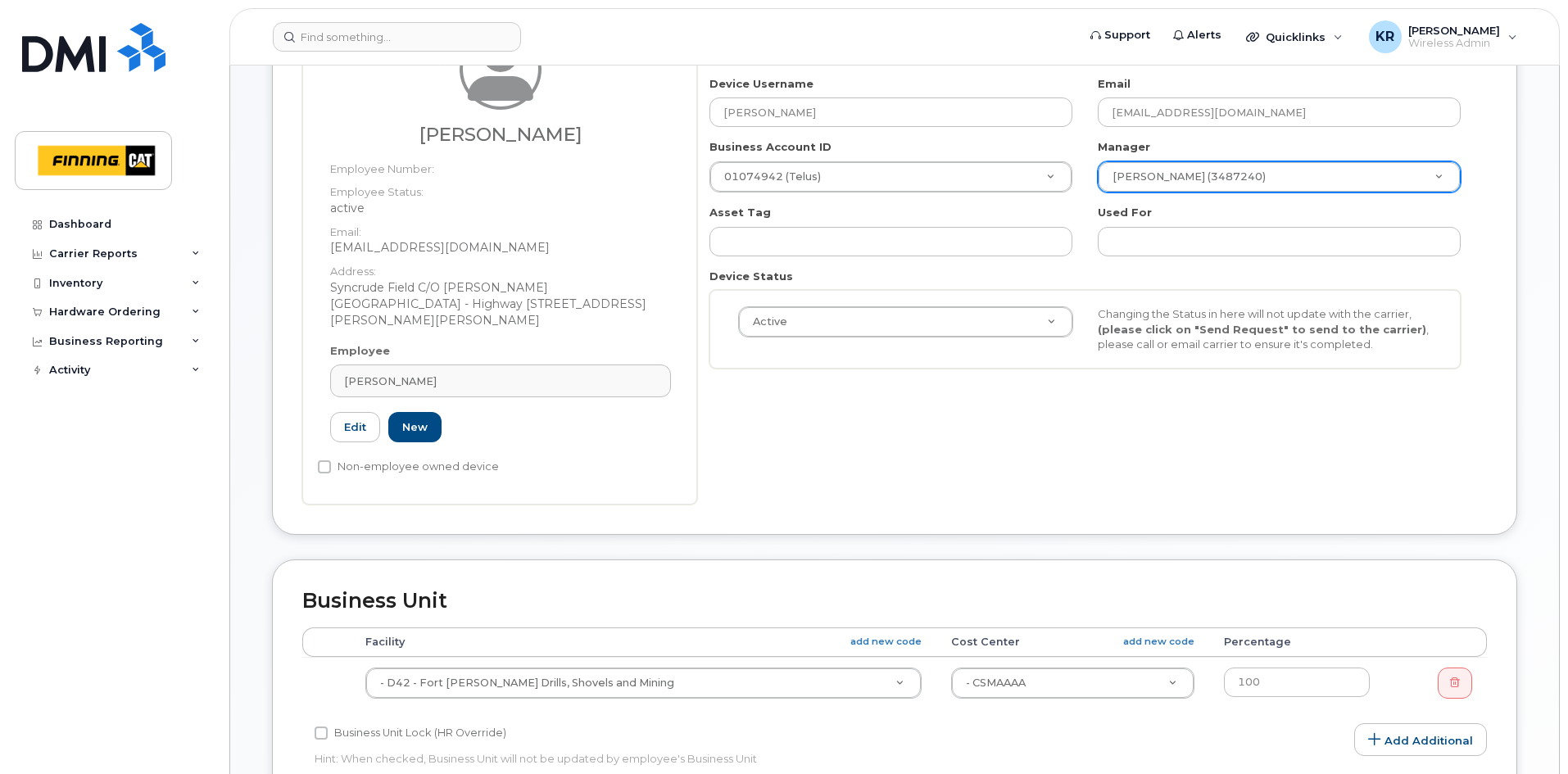
scroll to position [330, 0]
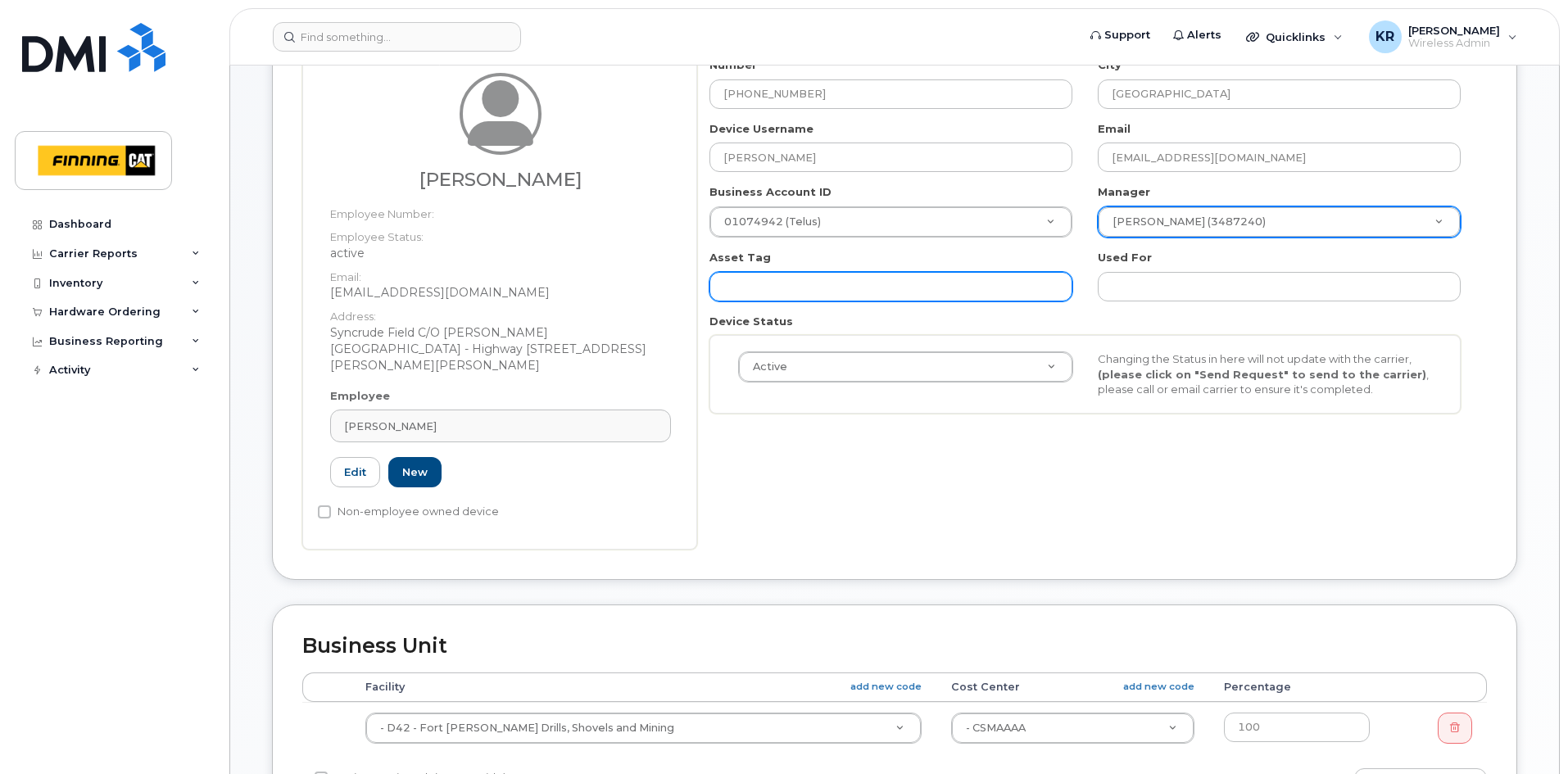
click at [806, 279] on input "text" at bounding box center [890, 287] width 363 height 30
paste input "CAL-213LDD3"
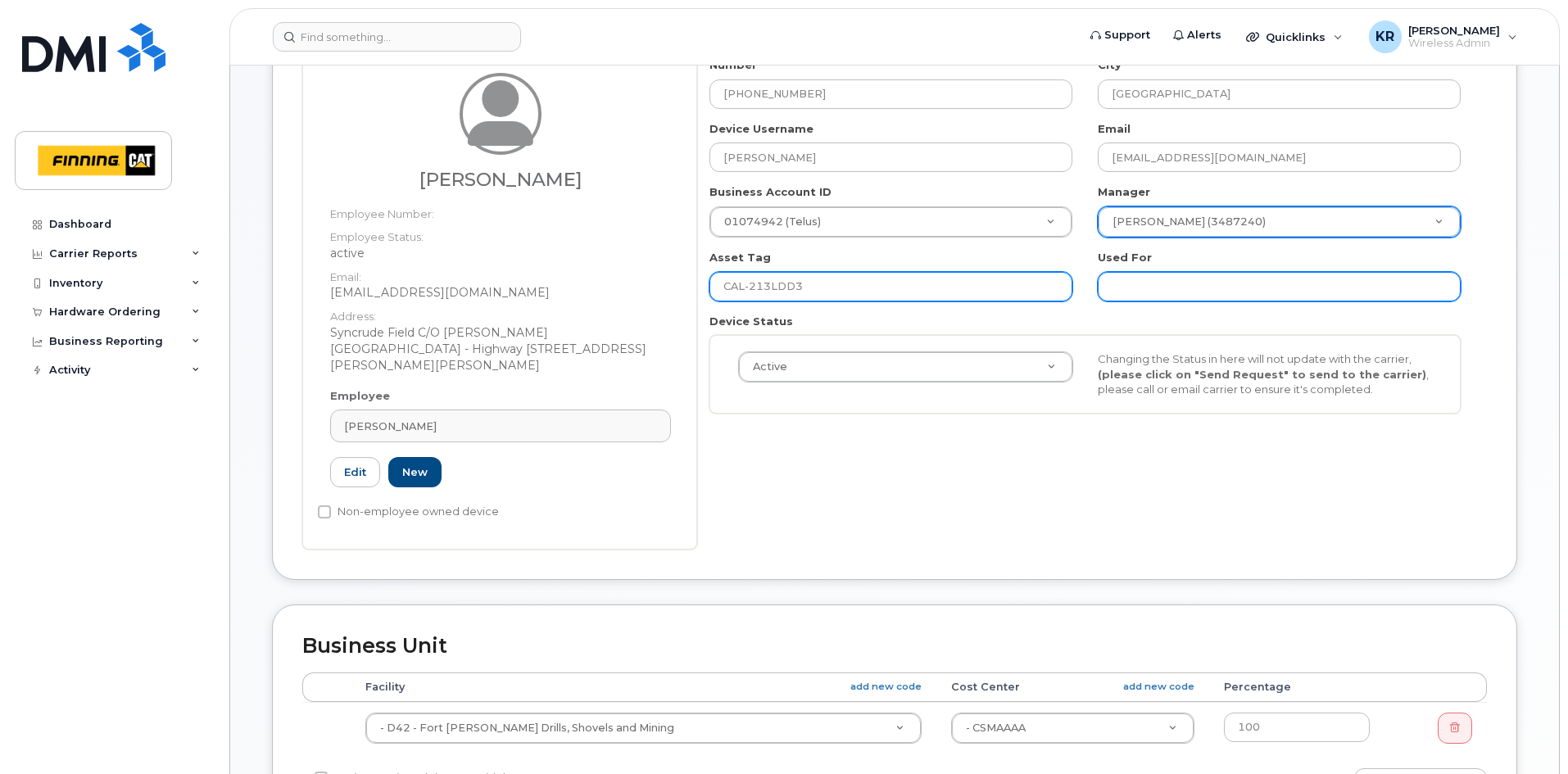
type input "CAL-213LDD3"
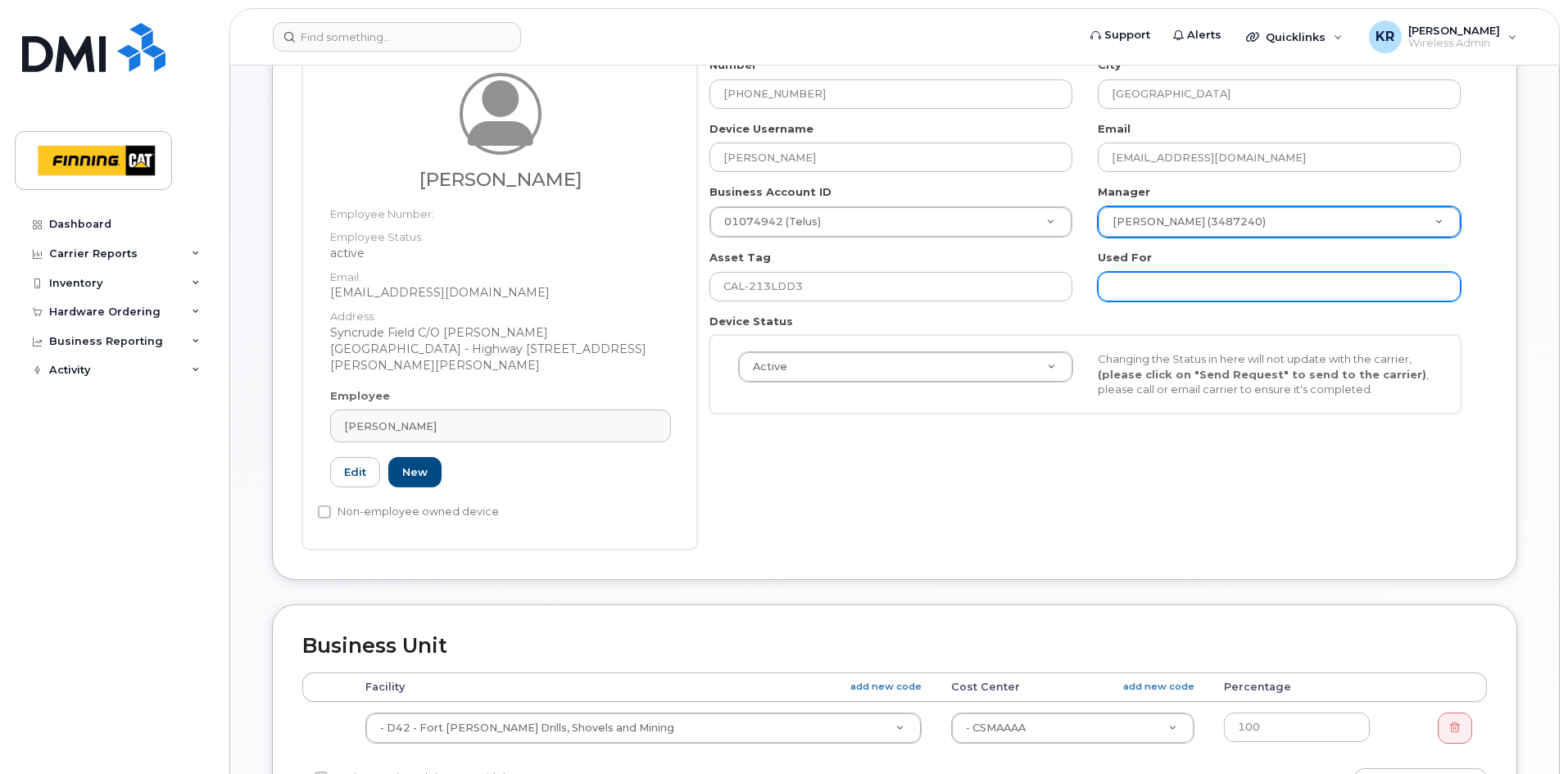
click at [1143, 283] on input "text" at bounding box center [1279, 287] width 363 height 30
paste input "CAL-213LDD3"
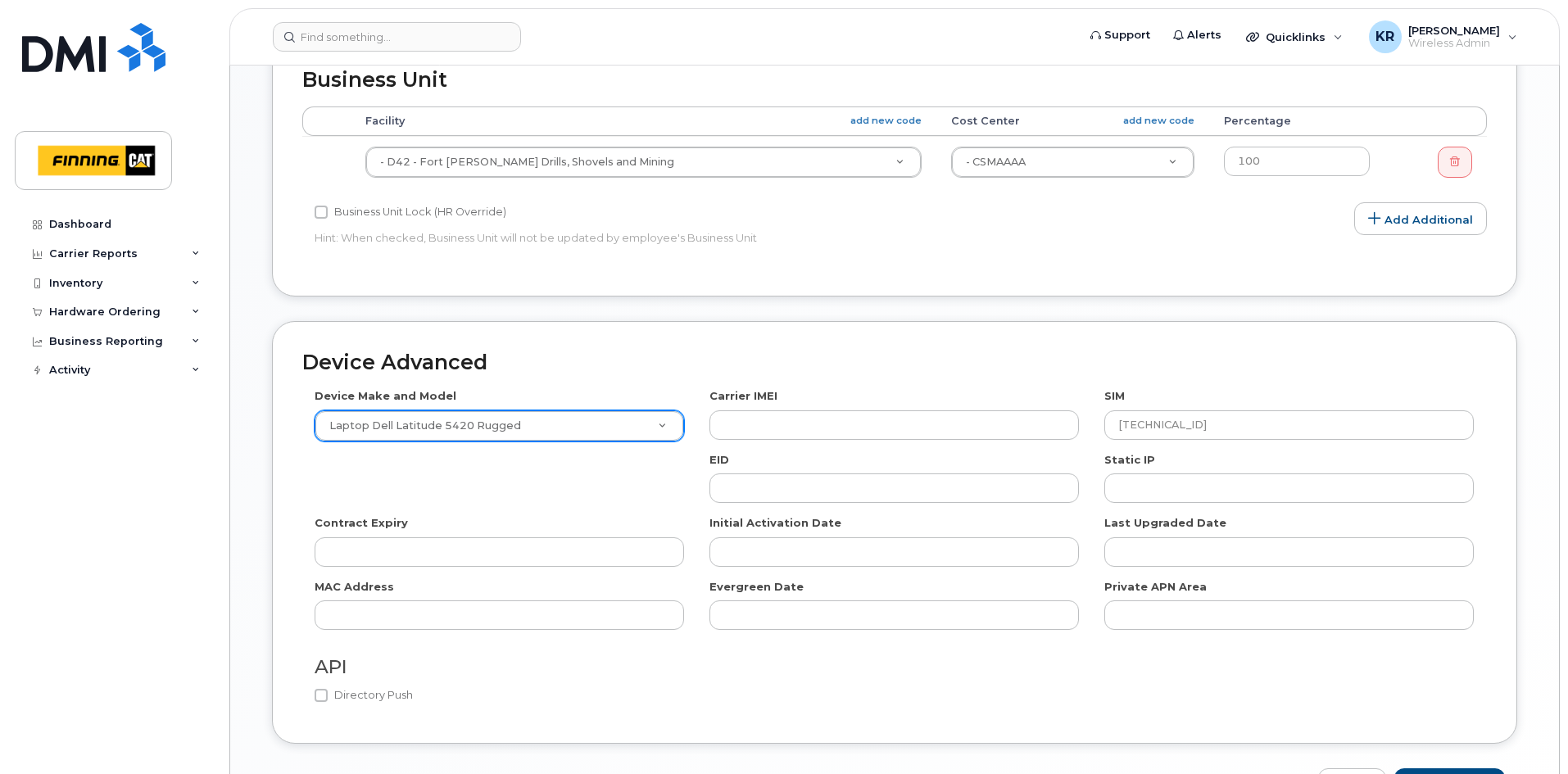
scroll to position [985, 0]
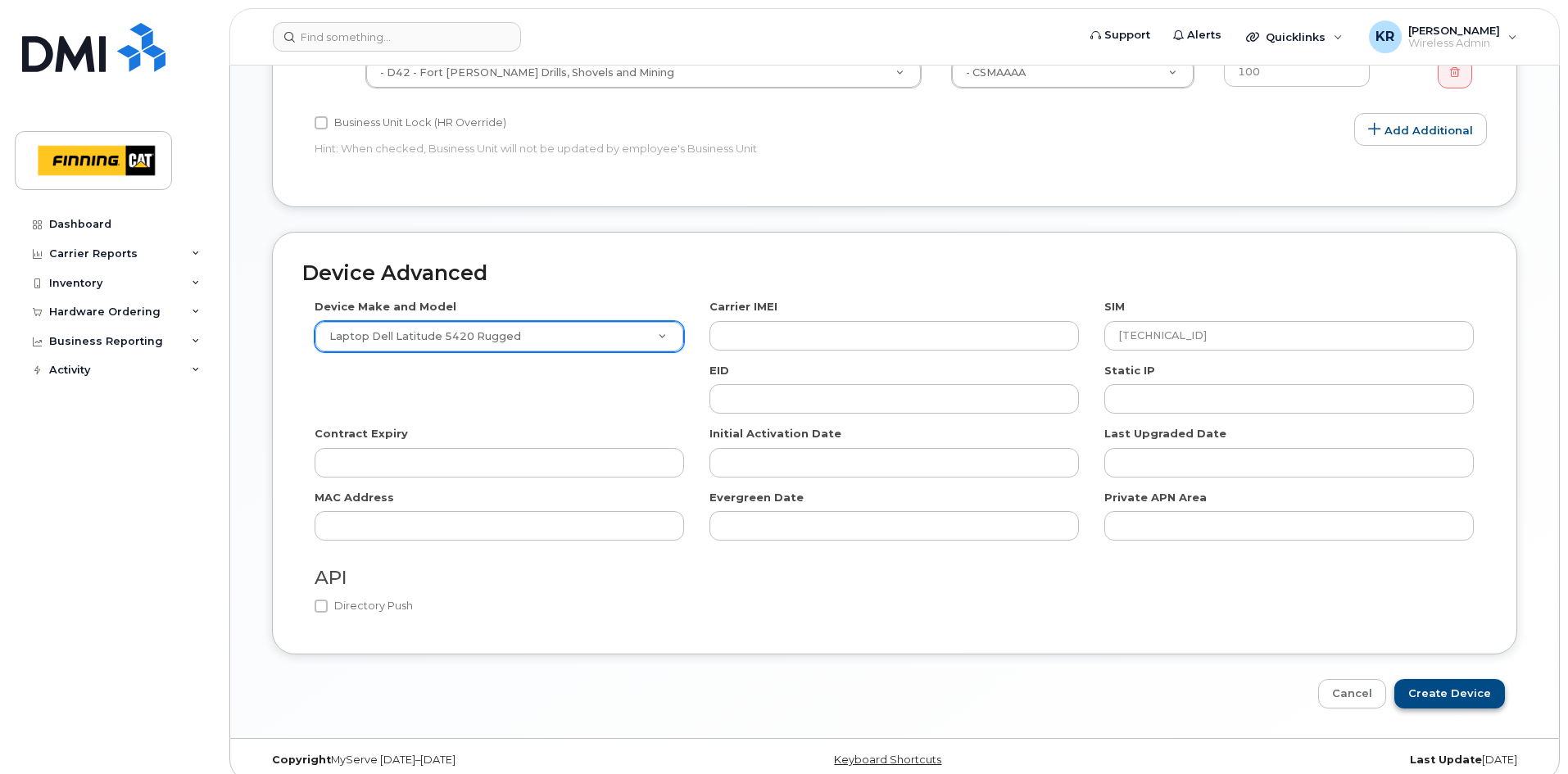
type input "CAL-213LDD3"
click at [1438, 680] on input "Create Device" at bounding box center [1450, 695] width 110 height 31
type input "Saving..."
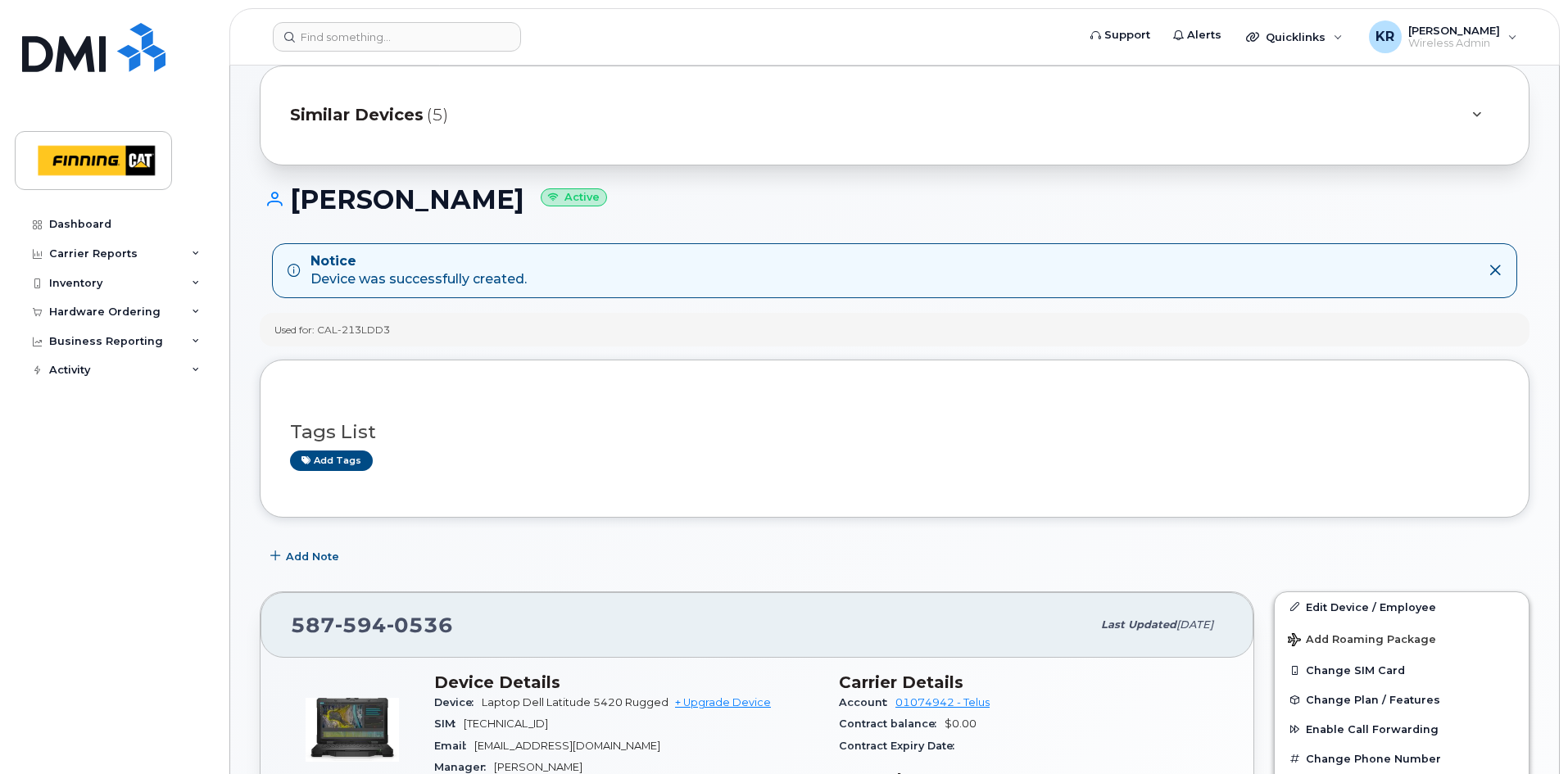
scroll to position [164, 0]
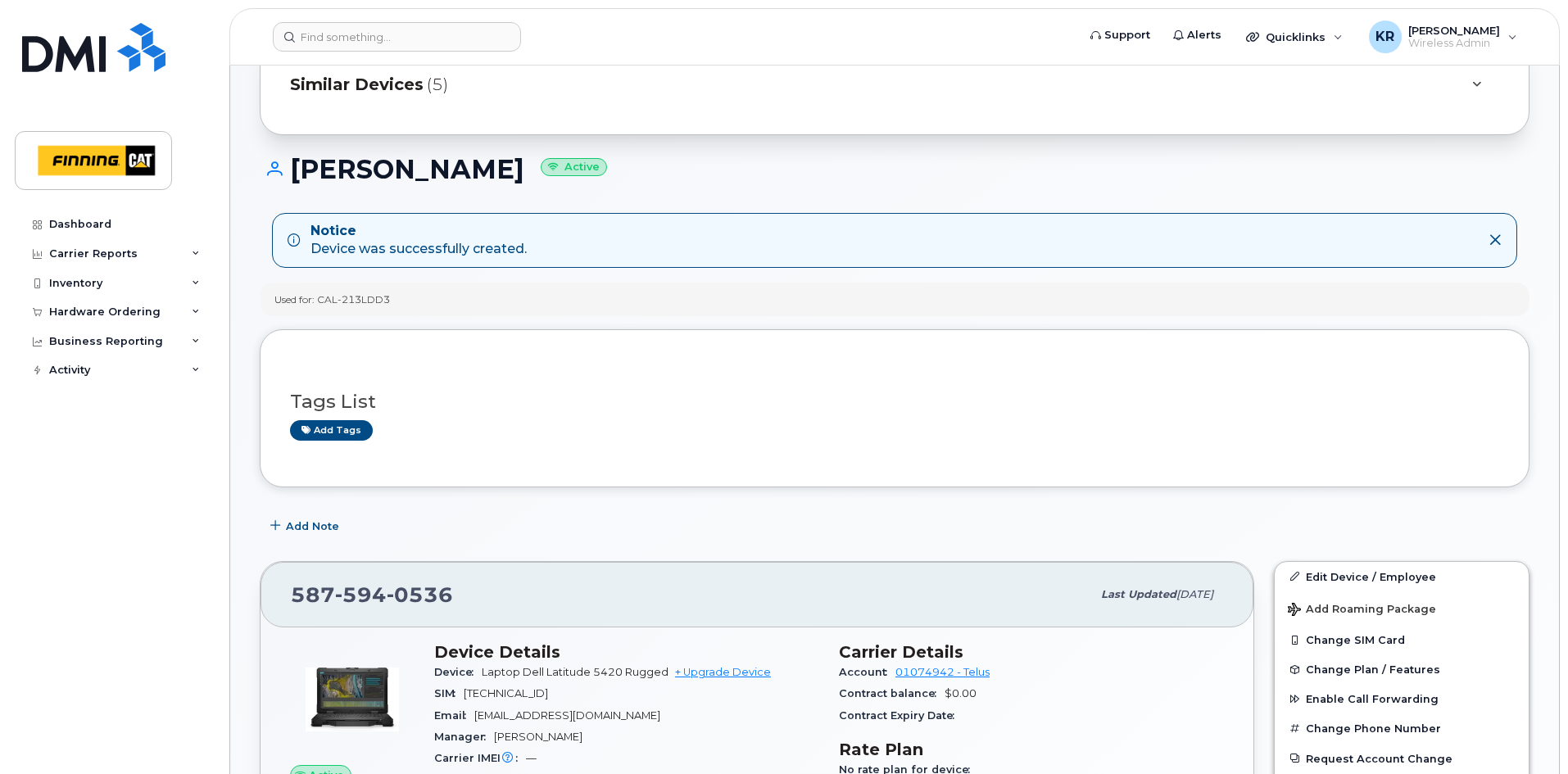
click at [366, 83] on span "Similar Devices" at bounding box center [357, 84] width 133 height 24
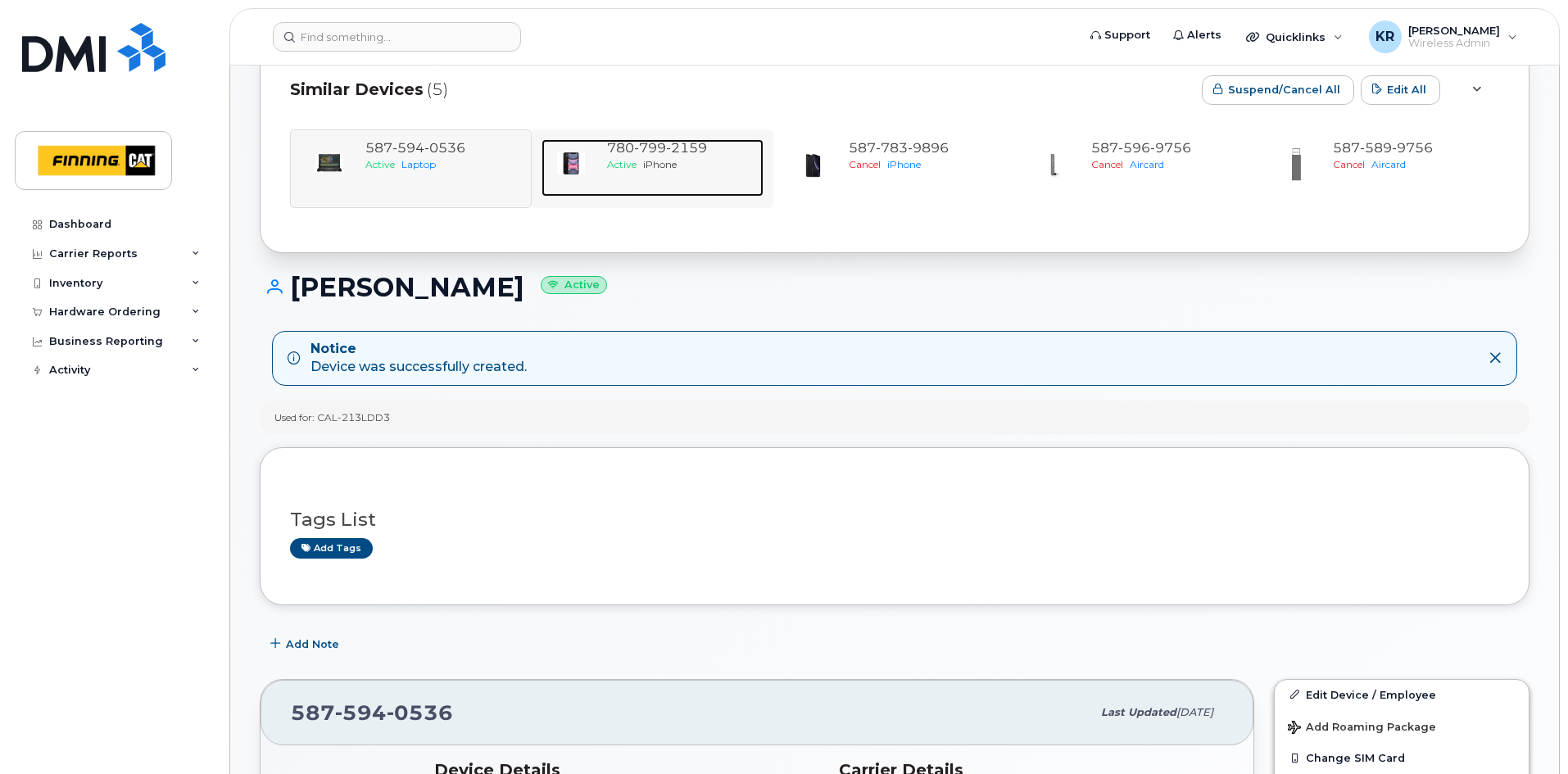
click at [681, 168] on div "Active iPhone" at bounding box center [682, 164] width 150 height 14
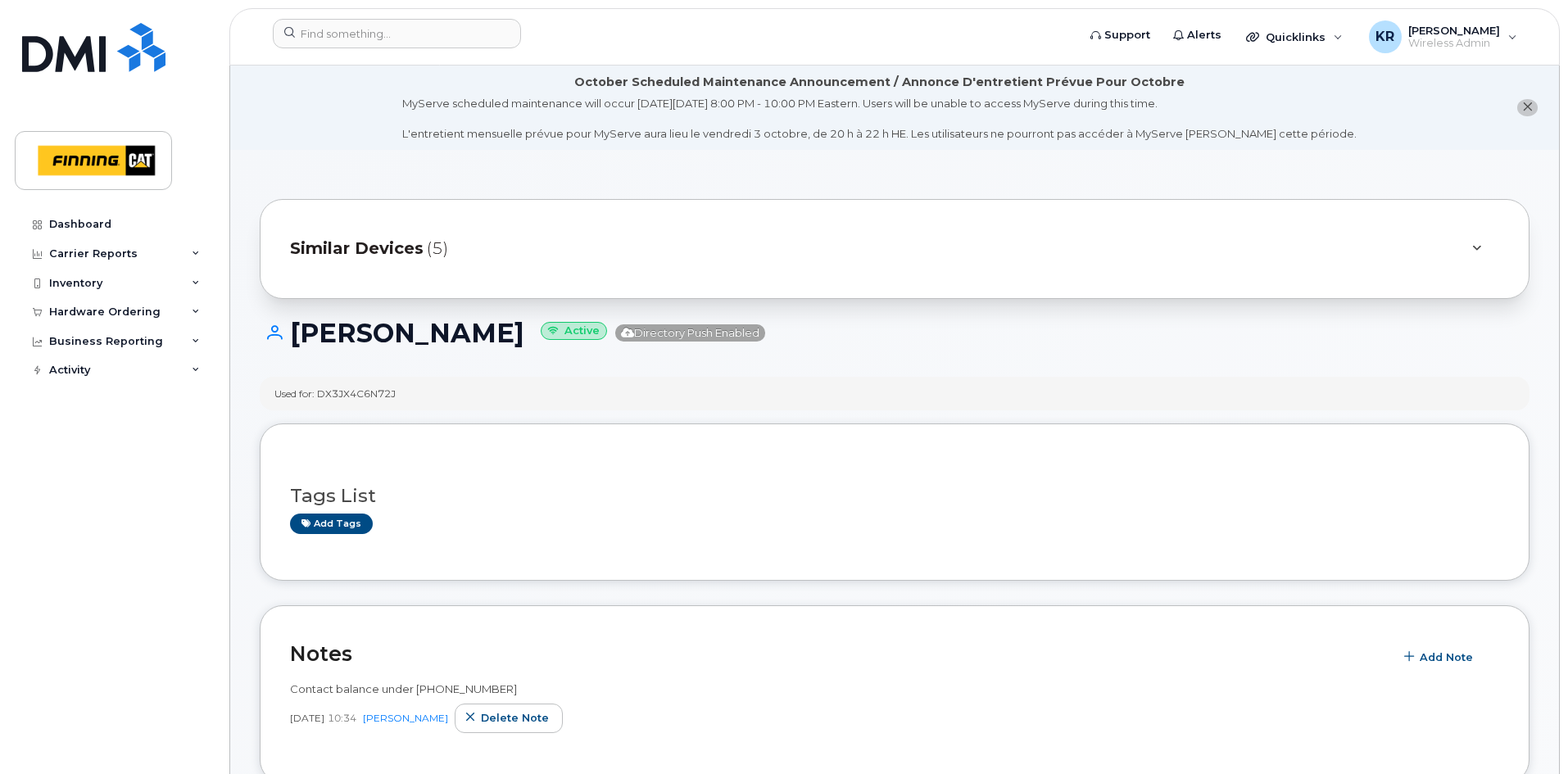
click at [383, 250] on span "Similar Devices" at bounding box center [357, 248] width 133 height 24
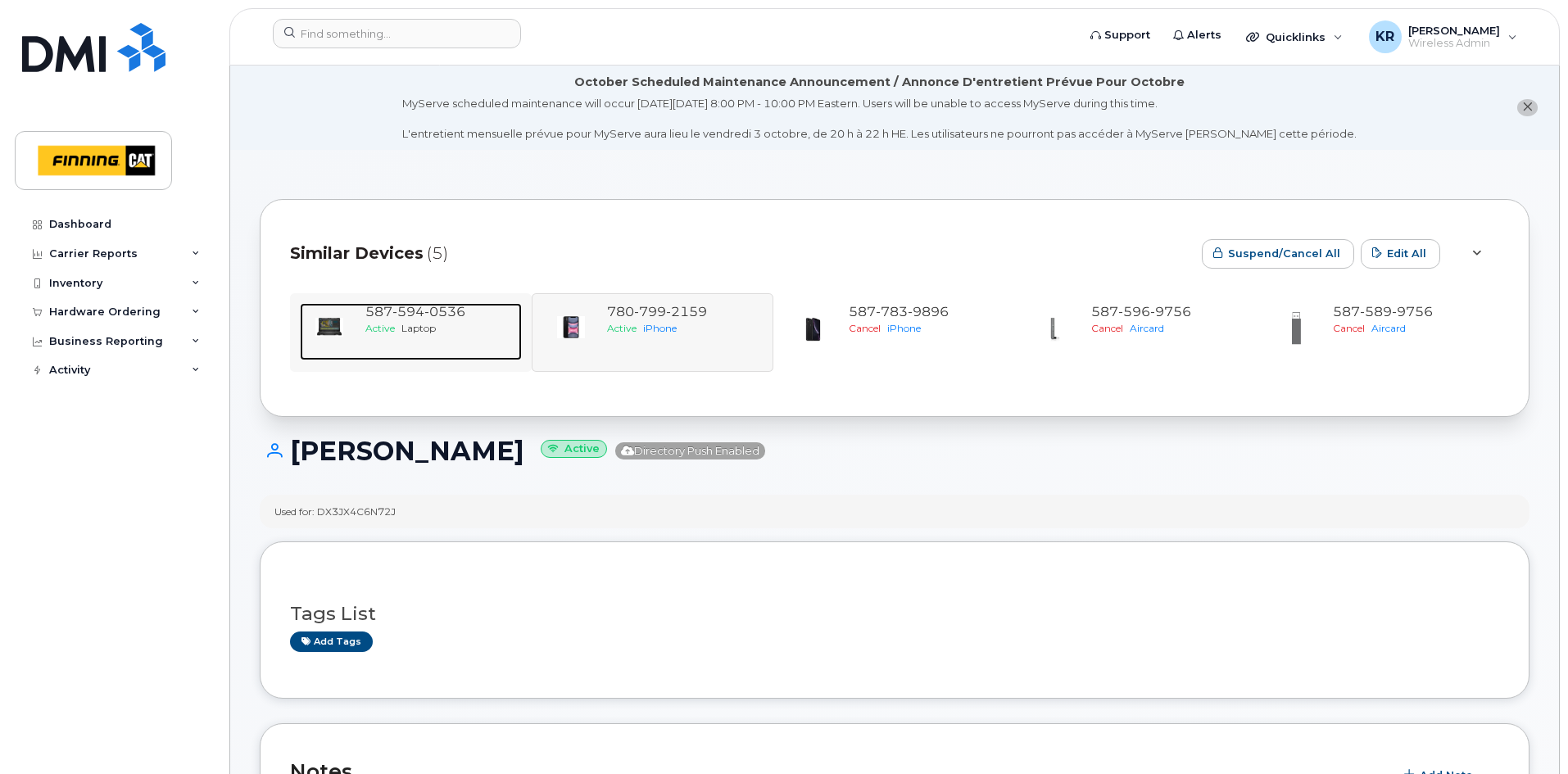
click at [408, 326] on span "Laptop" at bounding box center [418, 328] width 35 height 12
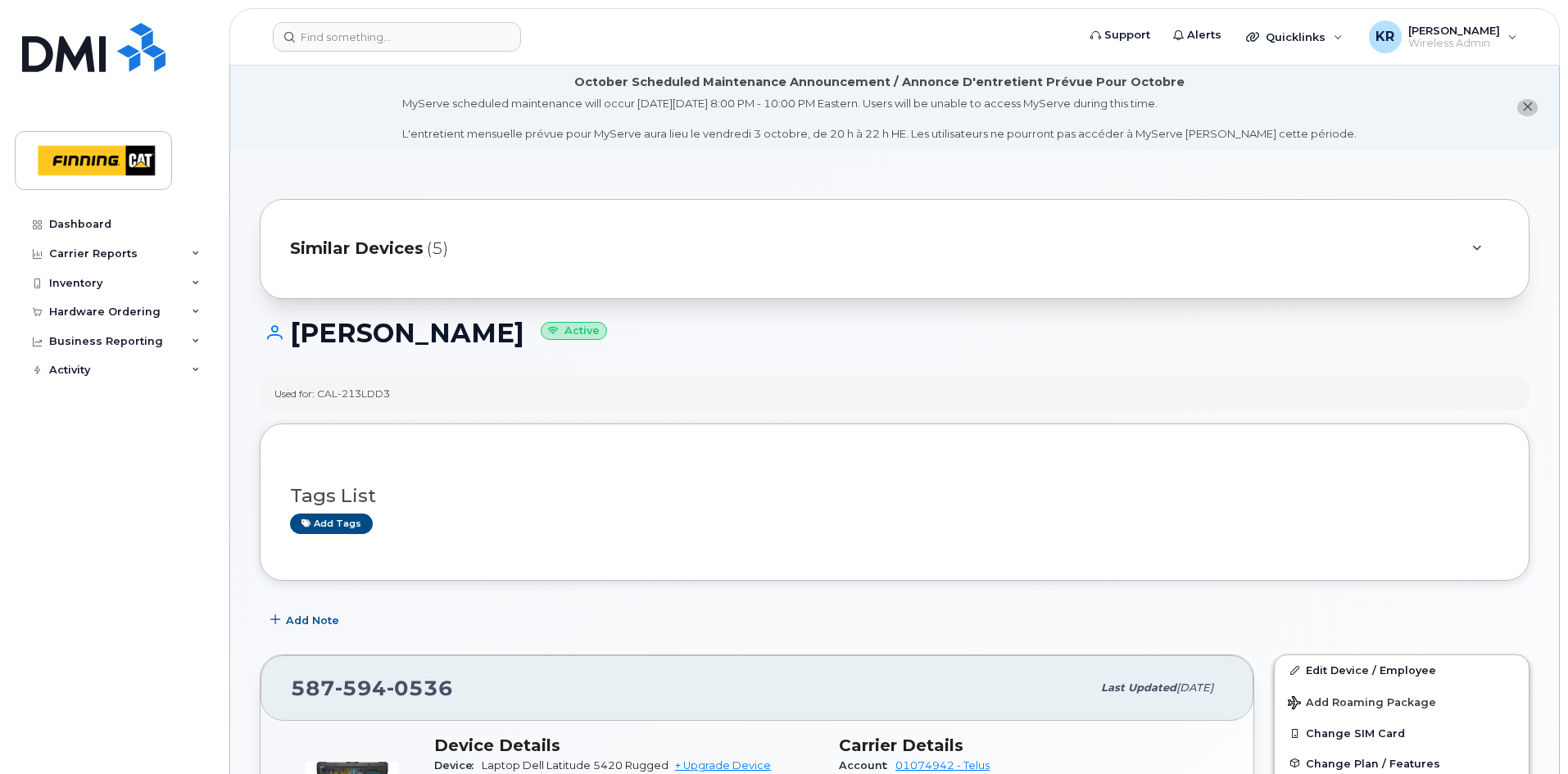
click at [396, 242] on span "Similar Devices" at bounding box center [357, 248] width 133 height 24
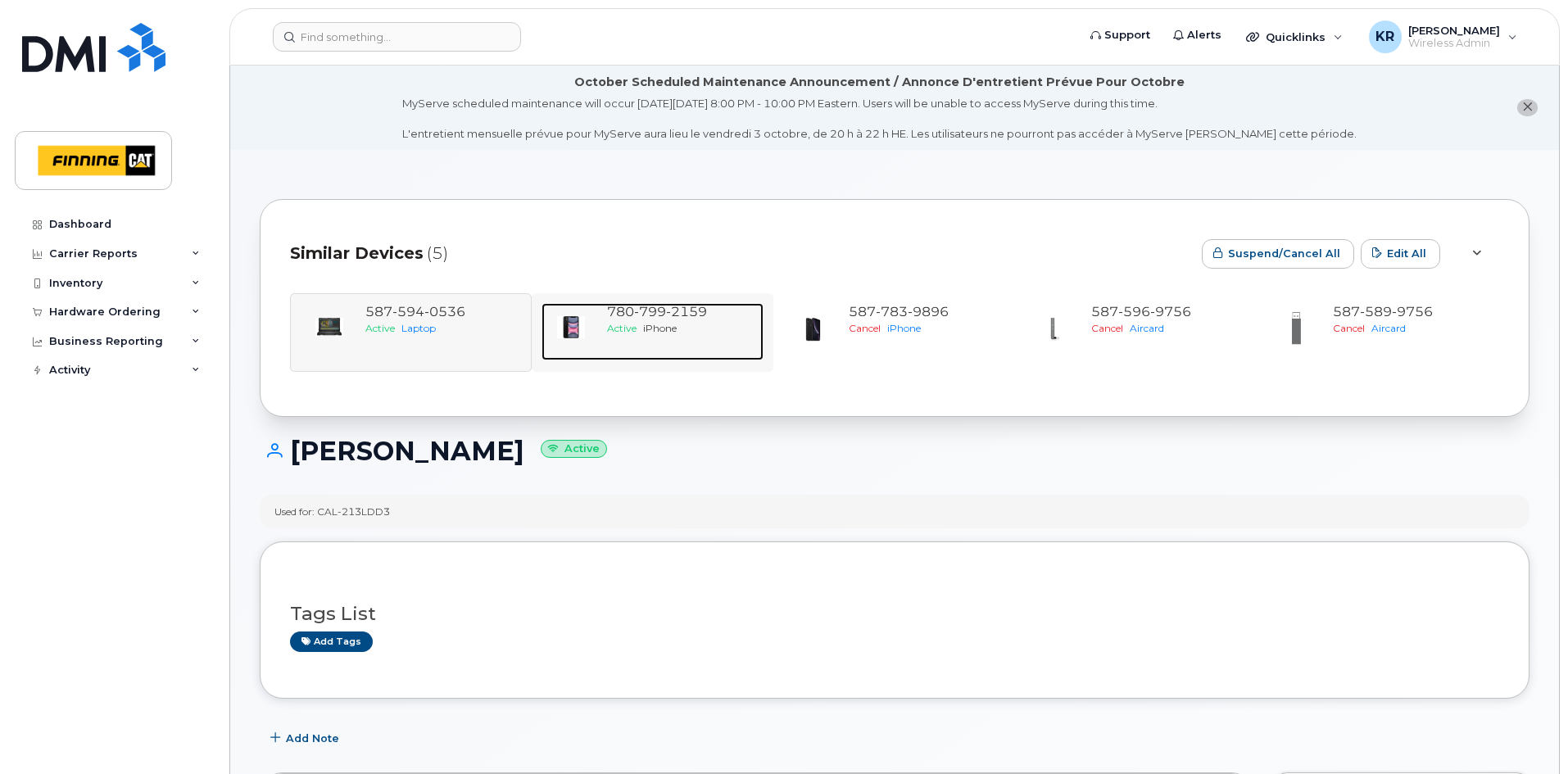
click at [688, 321] on div "[PHONE_NUMBER]" at bounding box center [682, 312] width 150 height 19
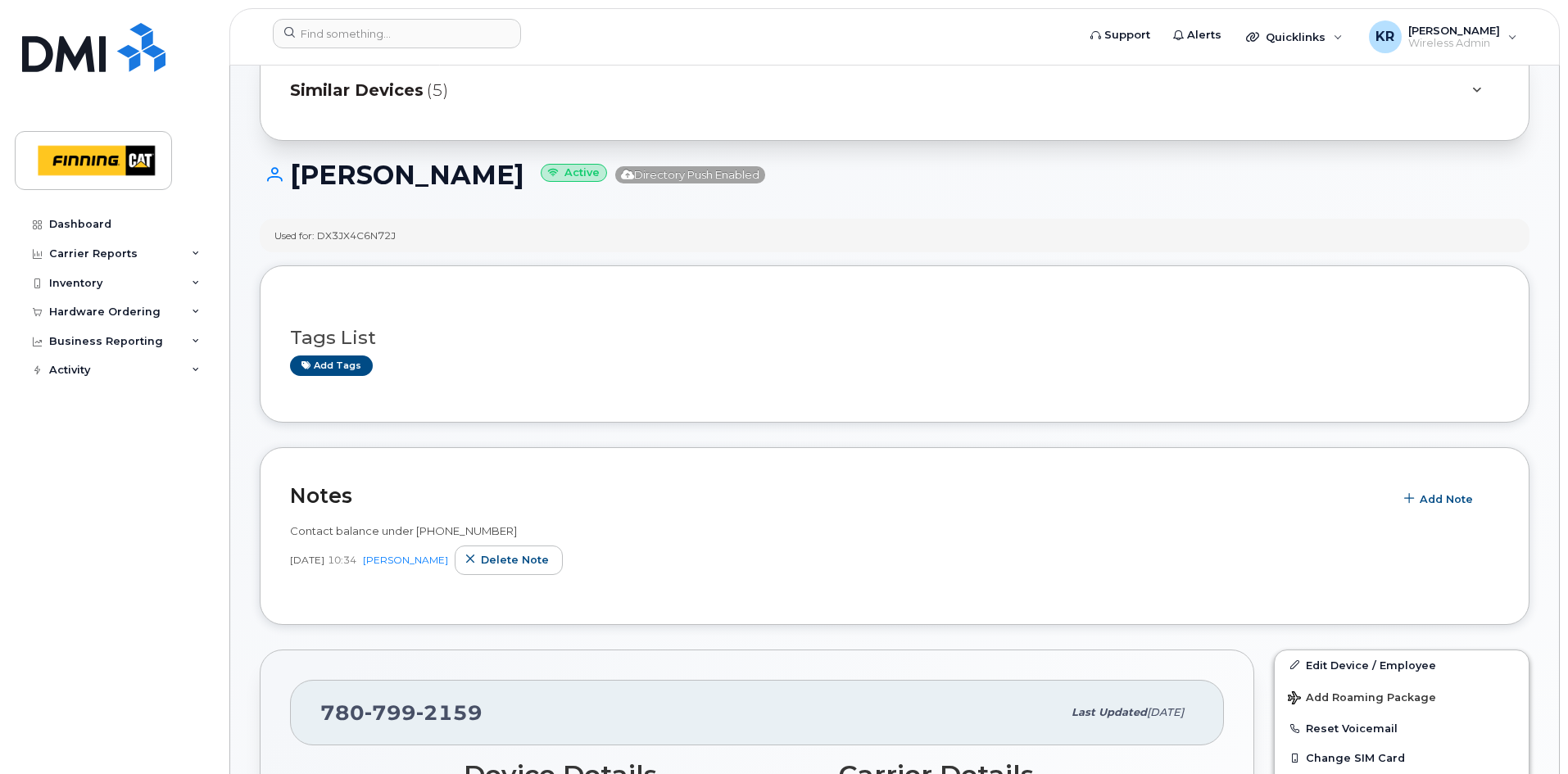
scroll to position [164, 0]
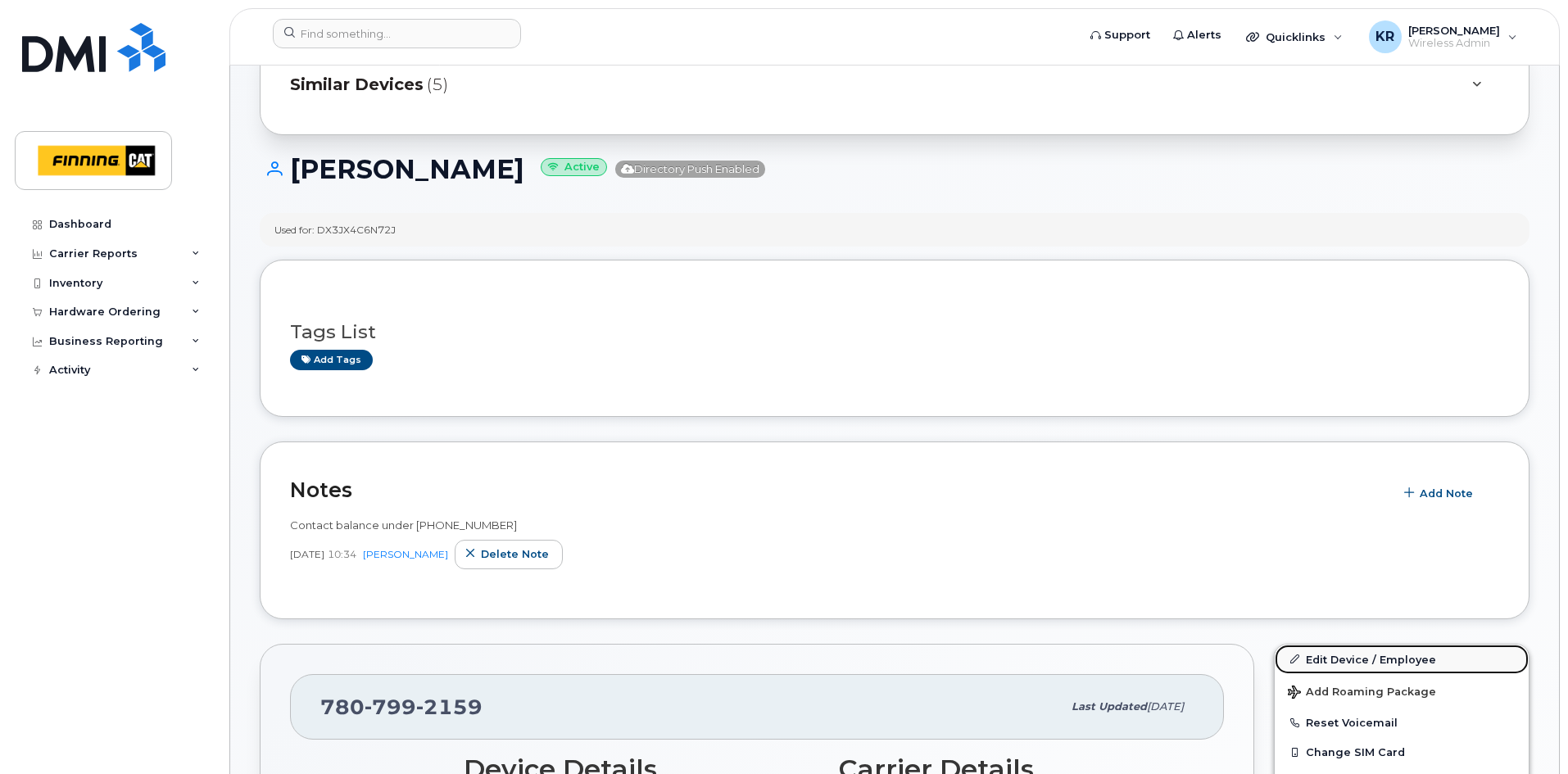
click at [1344, 657] on link "Edit Device / Employee" at bounding box center [1402, 660] width 254 height 30
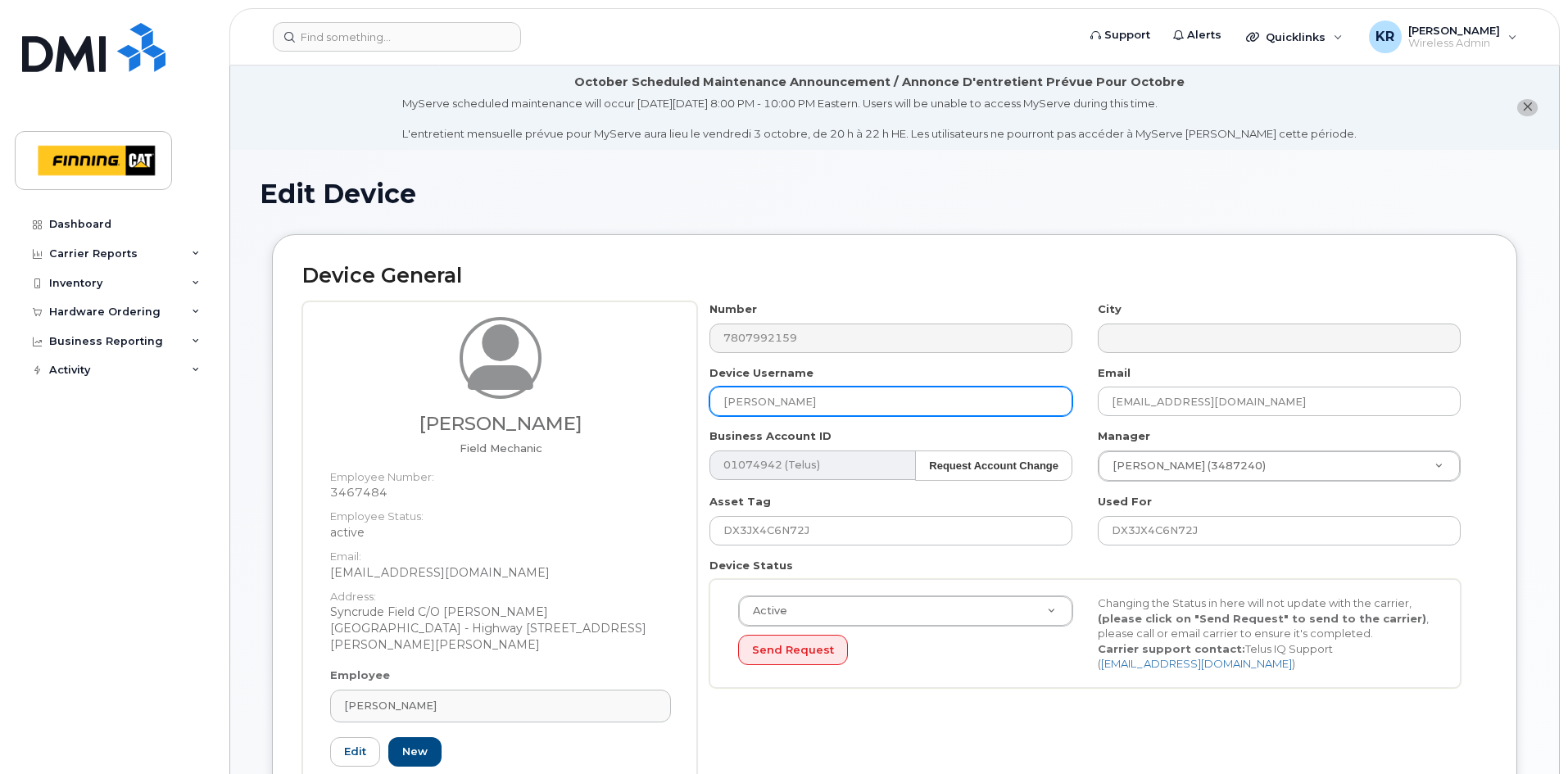
click at [747, 402] on input "[PERSON_NAME]" at bounding box center [890, 401] width 363 height 30
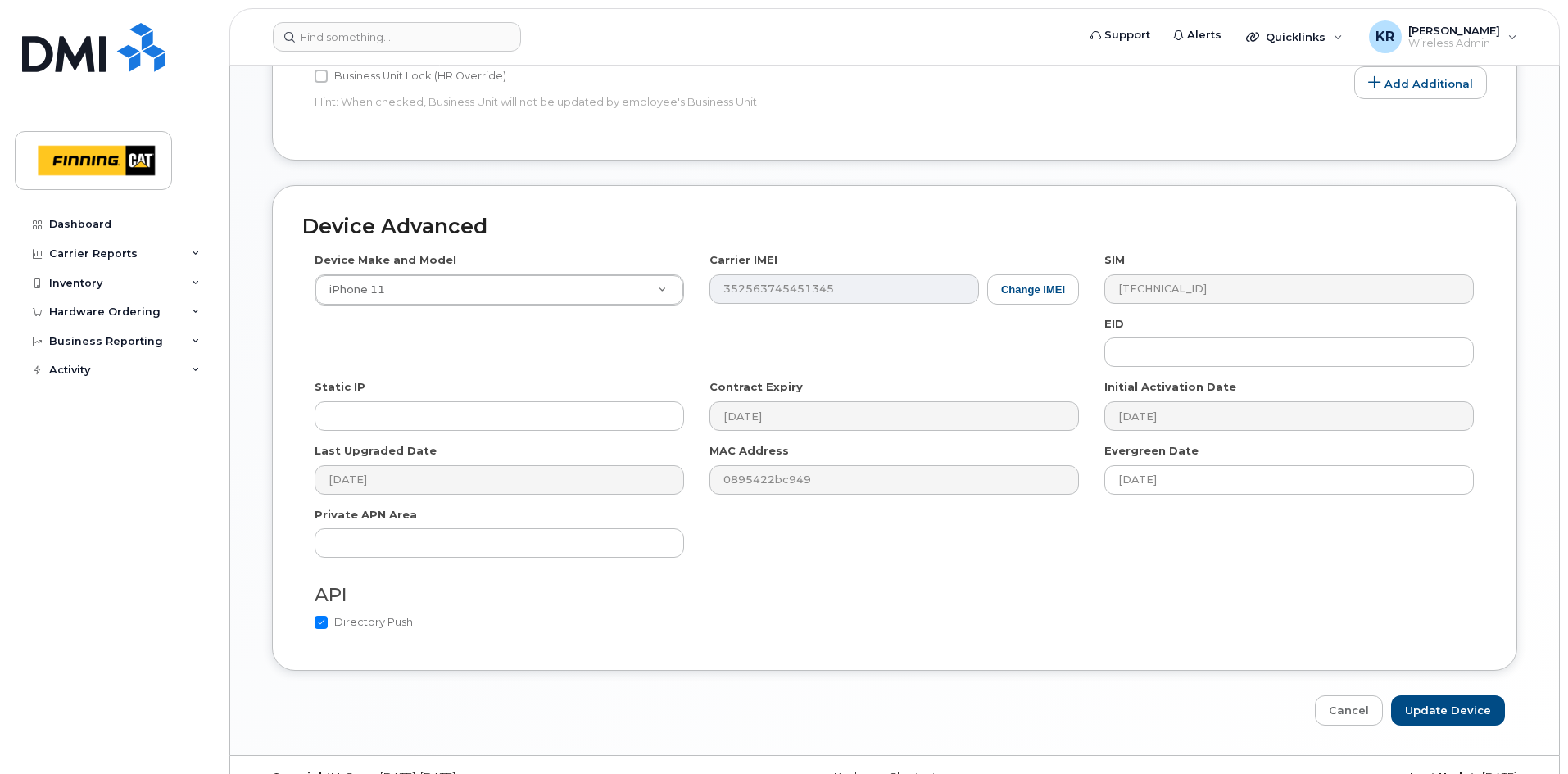
scroll to position [984, 0]
type input "[PERSON_NAME]"
click at [1428, 695] on input "Update Device" at bounding box center [1448, 709] width 114 height 31
type input "Saving..."
